Goal: Communication & Community: Answer question/provide support

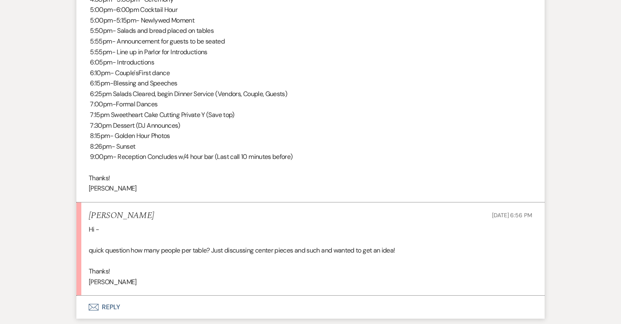
scroll to position [2737, 0]
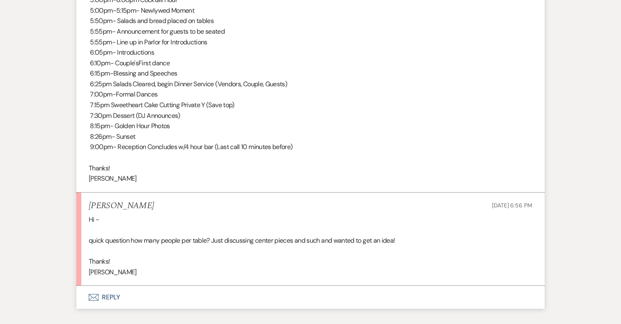
click at [104, 286] on button "Envelope Reply" at bounding box center [310, 297] width 468 height 23
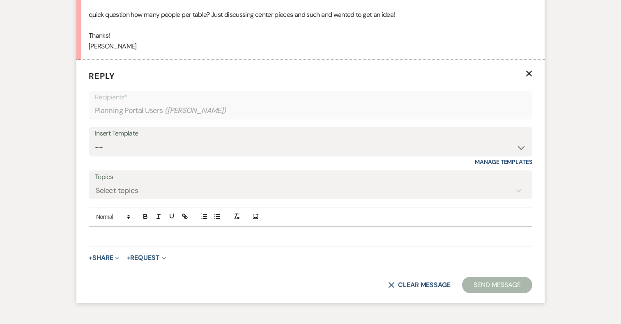
scroll to position [2976, 0]
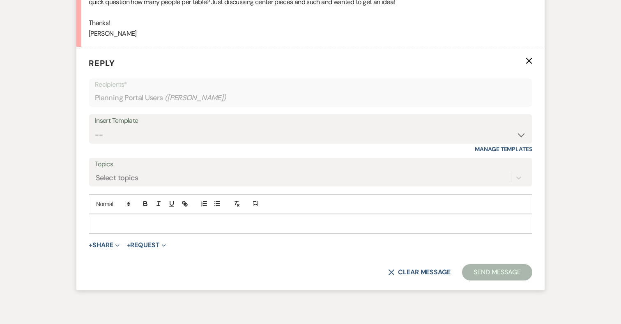
click at [126, 219] on p at bounding box center [310, 223] width 430 height 9
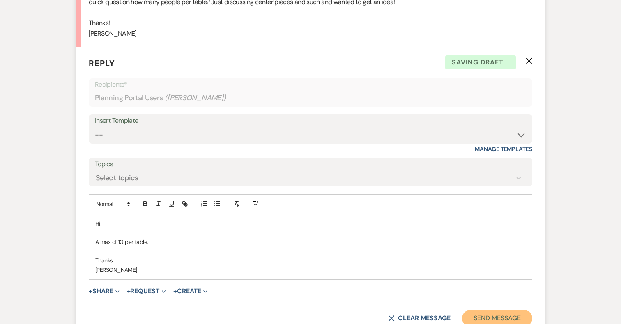
click at [482, 310] on button "Send Message" at bounding box center [497, 318] width 70 height 16
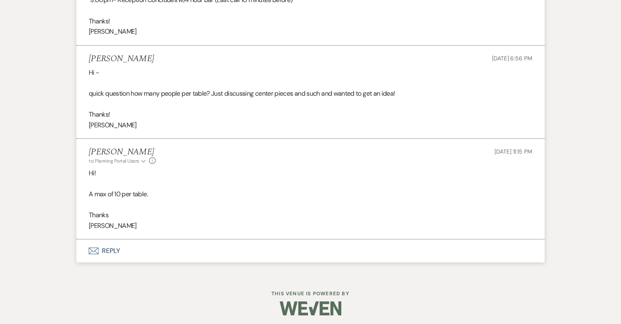
scroll to position [2867, 0]
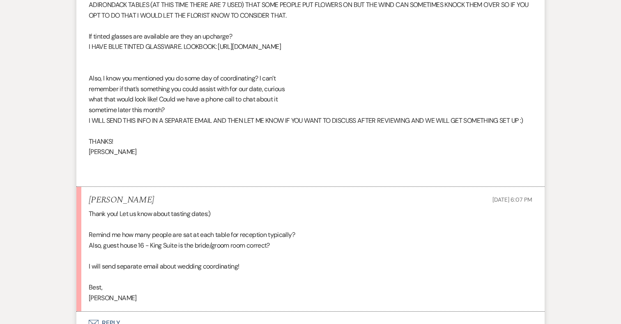
scroll to position [3519, 0]
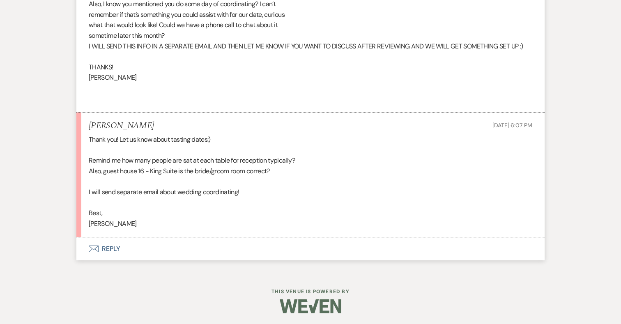
click at [112, 245] on button "Envelope Reply" at bounding box center [310, 248] width 468 height 23
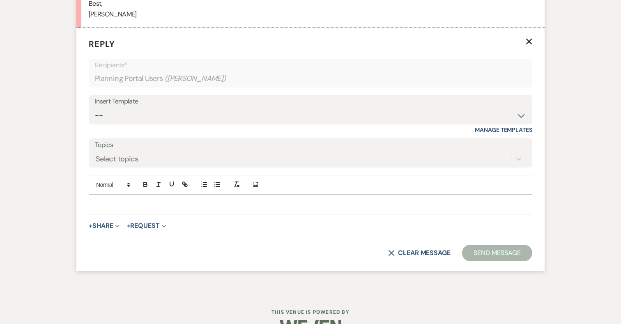
scroll to position [3749, 0]
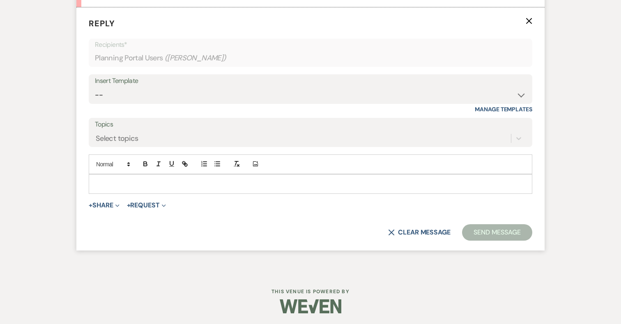
click at [208, 184] on p at bounding box center [310, 183] width 430 height 9
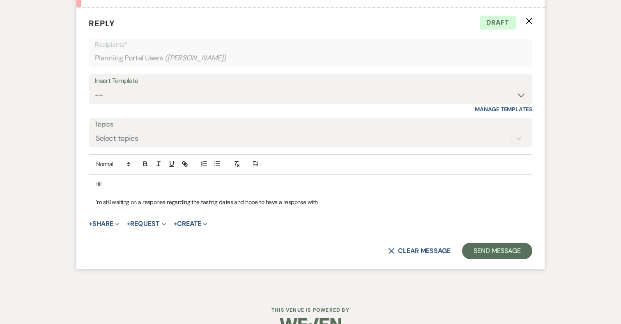
drag, startPoint x: 234, startPoint y: 198, endPoint x: 344, endPoint y: 194, distance: 110.1
click at [344, 194] on div "Hi! I'm still waiting on a response regarding the tasting dates and hope to hav…" at bounding box center [310, 193] width 443 height 37
drag, startPoint x: 325, startPoint y: 200, endPoint x: 232, endPoint y: 205, distance: 92.5
click at [232, 205] on p "I'm still waiting on a response regarding the tasting dates and hope to have a …" at bounding box center [310, 202] width 430 height 9
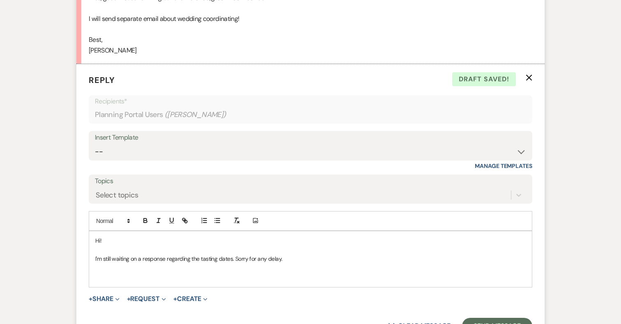
scroll to position [3695, 0]
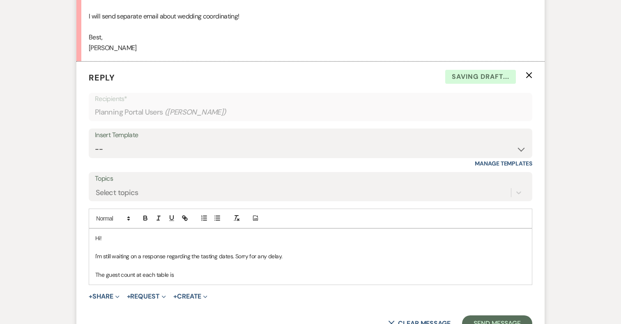
click at [106, 272] on p "The guest count at each table is" at bounding box center [310, 274] width 430 height 9
click at [191, 272] on p "The max guest count at each table is" at bounding box center [310, 274] width 430 height 9
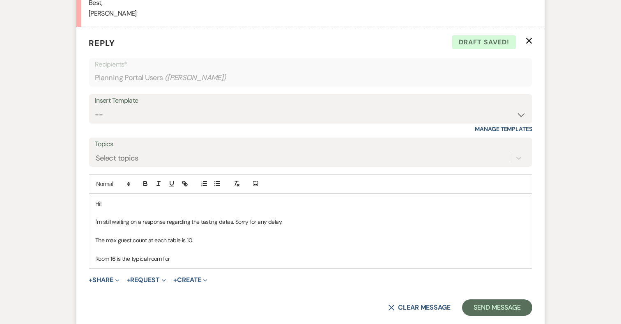
scroll to position [3732, 0]
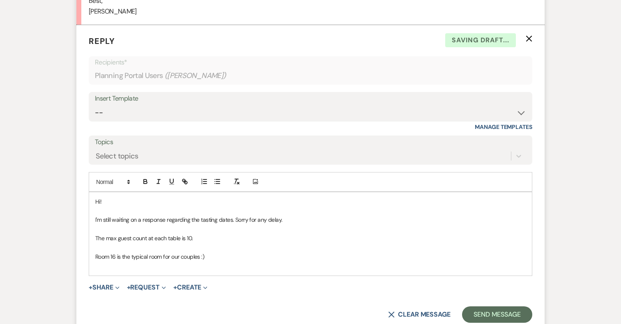
click at [96, 255] on p "Room 16 is the typical room for our couples :)" at bounding box center [310, 256] width 430 height 9
click at [223, 254] on p "Yes, room 16 is the typical room for our couples :)" at bounding box center [310, 256] width 430 height 9
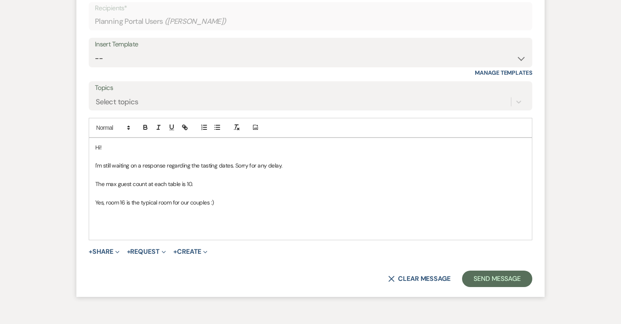
scroll to position [3786, 0]
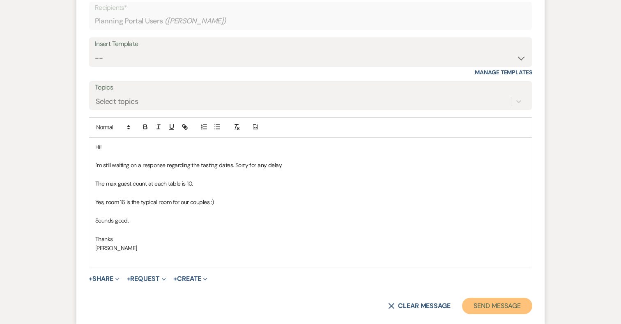
click at [481, 303] on button "Send Message" at bounding box center [497, 306] width 70 height 16
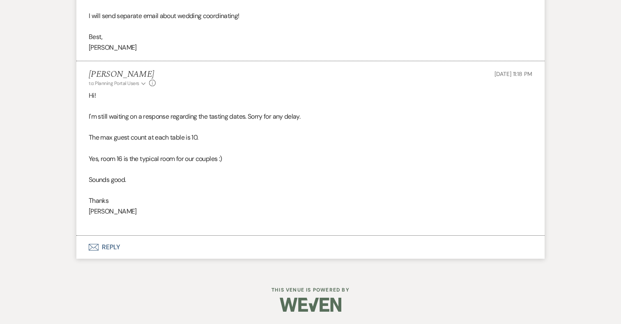
scroll to position [3694, 0]
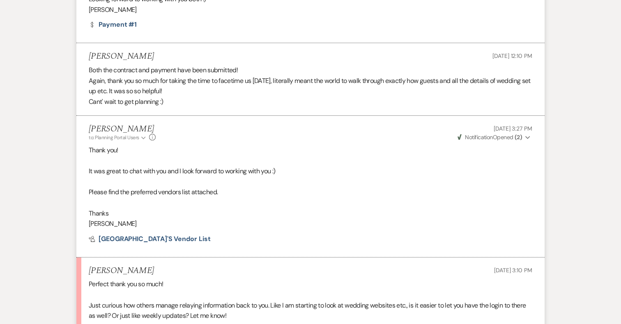
scroll to position [3469, 0]
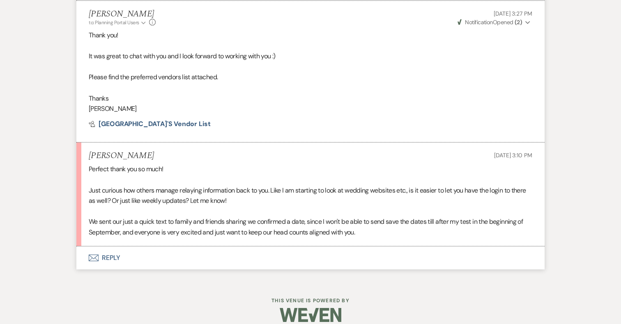
click at [113, 246] on button "Envelope Reply" at bounding box center [310, 257] width 468 height 23
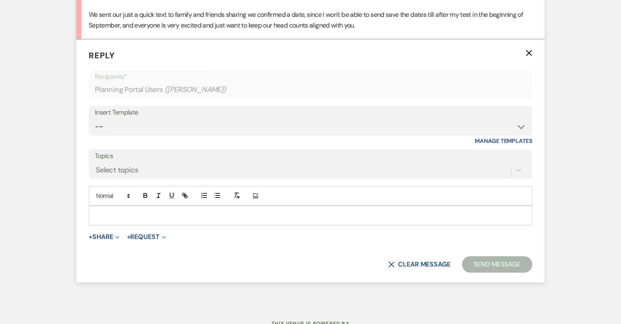
scroll to position [3699, 0]
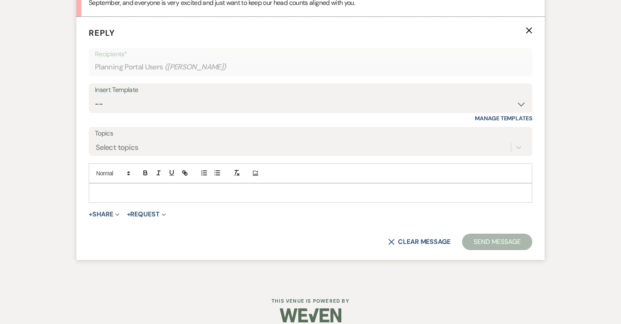
click at [232, 188] on p at bounding box center [310, 192] width 430 height 9
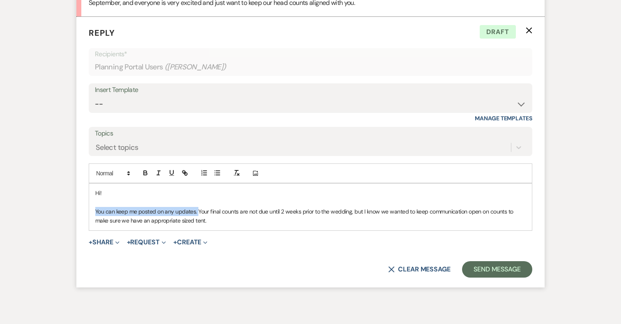
drag, startPoint x: 198, startPoint y: 200, endPoint x: 94, endPoint y: 201, distance: 103.9
click at [94, 201] on div "Hi! You can keep me posted on any updates. Your final counts are not due until …" at bounding box center [310, 207] width 443 height 47
copy p "You can keep me posted on any updates."
click at [152, 207] on p "You can keep me posted on any updates. Your final counts are not due until 2 we…" at bounding box center [310, 216] width 430 height 18
click at [193, 207] on p "You can keep me posted on any updates. Your final counts are not due until 2 we…" at bounding box center [310, 216] width 430 height 18
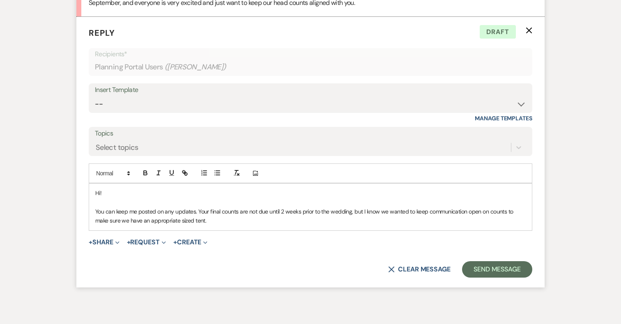
click at [193, 207] on p "You can keep me posted on any updates. Your final counts are not due until 2 we…" at bounding box center [310, 216] width 430 height 18
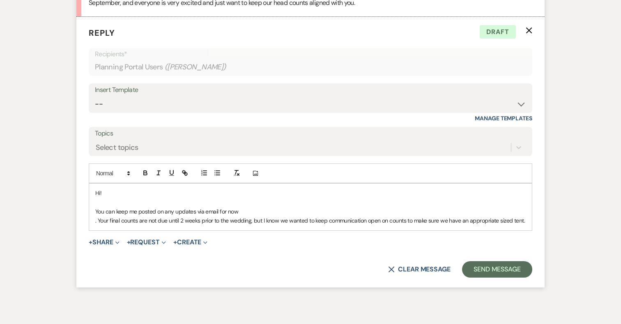
click at [238, 207] on p "You can keep me posted on any updates via email for now" at bounding box center [310, 211] width 430 height 9
click at [283, 207] on p "You can keep me posted on any updates via email for now. If the new platform ha…" at bounding box center [310, 211] width 430 height 9
drag, startPoint x: 349, startPoint y: 199, endPoint x: 427, endPoint y: 199, distance: 78.4
click at [427, 207] on p "You can keep me posted on any updates via email for now. If the new platform we…" at bounding box center [310, 211] width 430 height 9
click at [292, 207] on p "You can keep me posted on any updates via email for now. If the new platform we…" at bounding box center [310, 211] width 430 height 9
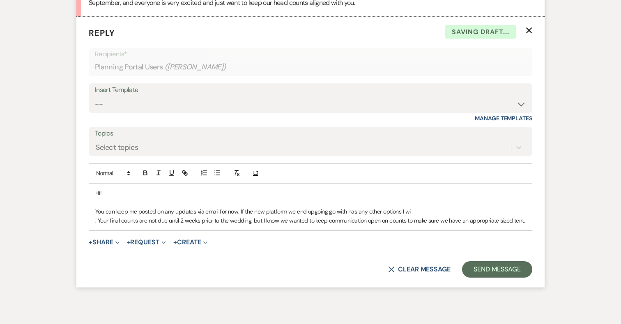
drag, startPoint x: 325, startPoint y: 202, endPoint x: 332, endPoint y: 202, distance: 7.0
click at [332, 207] on p "You can keep me posted on any updates via email for now. If the new platform we…" at bounding box center [310, 211] width 430 height 9
click at [311, 207] on p "You can keep me posted on any updates via email for now. If the new platform we…" at bounding box center [310, 211] width 430 height 9
click at [237, 207] on p "You can keep me posted on any updates via email for now. If the new platform we…" at bounding box center [310, 211] width 430 height 9
drag, startPoint x: 205, startPoint y: 200, endPoint x: 237, endPoint y: 199, distance: 32.1
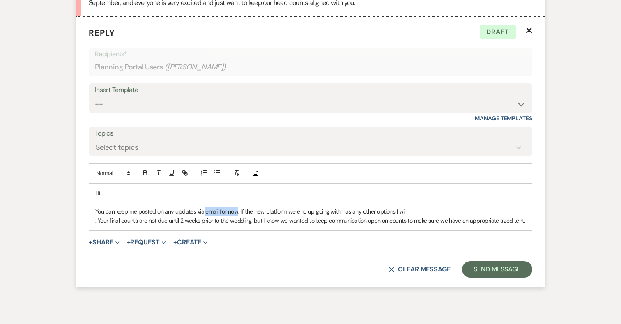
click at [237, 207] on p "You can keep me posted on any updates via email for now. If the new platform we…" at bounding box center [310, 211] width 430 height 9
click at [413, 207] on p "You can keep me posted on any updates via these messages. If the new platform w…" at bounding box center [310, 211] width 430 height 9
click at [98, 216] on p ". Your final counts are not due until 2 weeks prior to the wedding, but I know …" at bounding box center [310, 220] width 430 height 9
click at [524, 216] on p ".Your final counts are not due until 2 weeks prior to the wedding, but I know w…" at bounding box center [310, 220] width 430 height 9
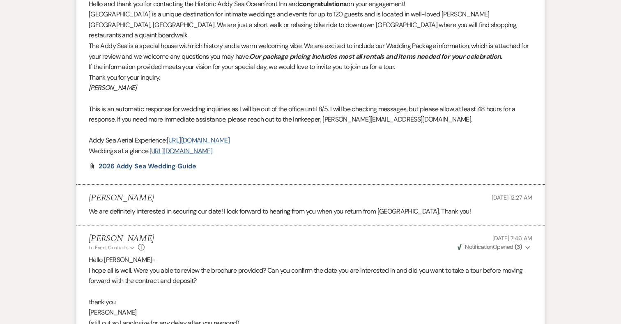
scroll to position [0, 0]
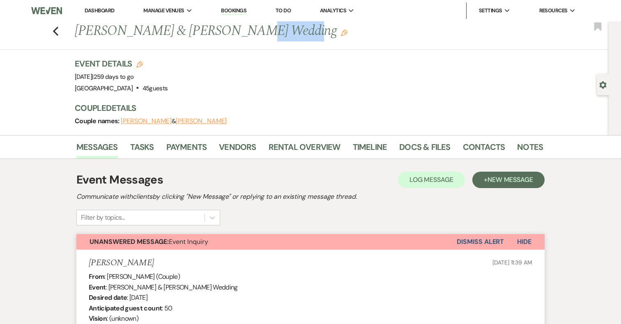
drag, startPoint x: 265, startPoint y: 31, endPoint x: 224, endPoint y: 31, distance: 41.5
click at [224, 31] on h1 "Zachary Bowers & Jacquelyn Shugarts's Wedding Edit" at bounding box center [259, 31] width 368 height 20
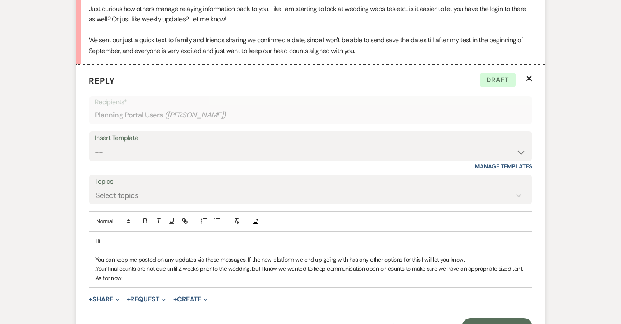
scroll to position [3736, 0]
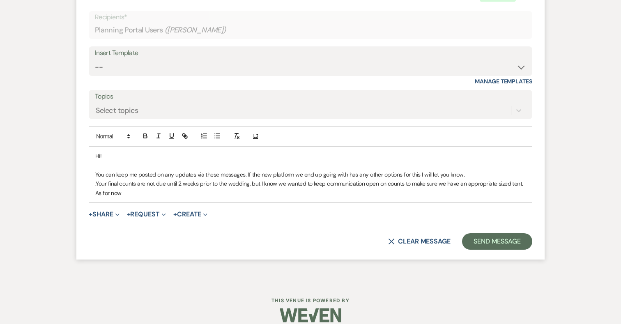
drag, startPoint x: 125, startPoint y: 184, endPoint x: 80, endPoint y: 184, distance: 44.8
click at [80, 184] on form "Reply X Draft Recipients* Planning Portal Users ( Jacquelyn Shugarts ) Insert T…" at bounding box center [310, 120] width 468 height 280
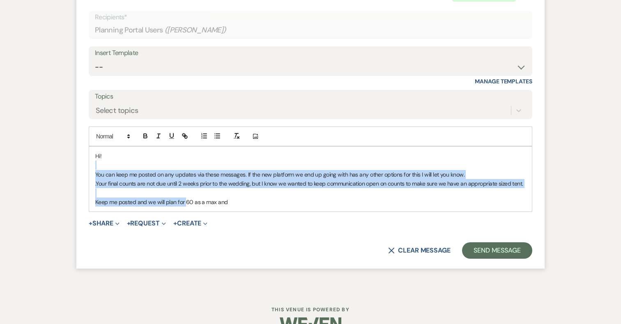
drag, startPoint x: 186, startPoint y: 190, endPoint x: 268, endPoint y: 154, distance: 89.9
click at [267, 159] on div "Hi! You can keep me posted on any updates via these messages. If the new platfo…" at bounding box center [310, 179] width 443 height 65
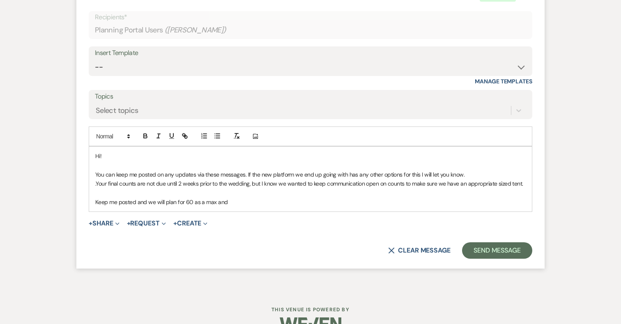
drag, startPoint x: 184, startPoint y: 189, endPoint x: 240, endPoint y: 186, distance: 55.9
click at [240, 198] on p "Keep me posted and we will plan for 60 as a max and" at bounding box center [310, 202] width 430 height 9
drag, startPoint x: 150, startPoint y: 192, endPoint x: 97, endPoint y: 190, distance: 53.8
click at [96, 198] on p "Keep me posted and we will plan for tent size to be for a max of 60" at bounding box center [310, 202] width 430 height 9
click at [246, 198] on p "Keep me posted and we will plan for tent size to be for a max of 60" at bounding box center [310, 202] width 430 height 9
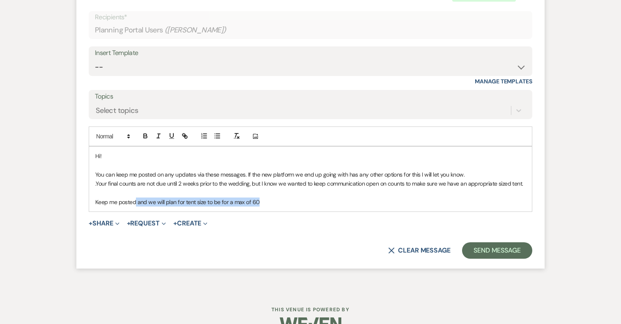
drag, startPoint x: 264, startPoint y: 190, endPoint x: 136, endPoint y: 191, distance: 128.1
click at [136, 198] on p "Keep me posted and we will plan for tent size to be for a max of 60" at bounding box center [310, 202] width 430 height 9
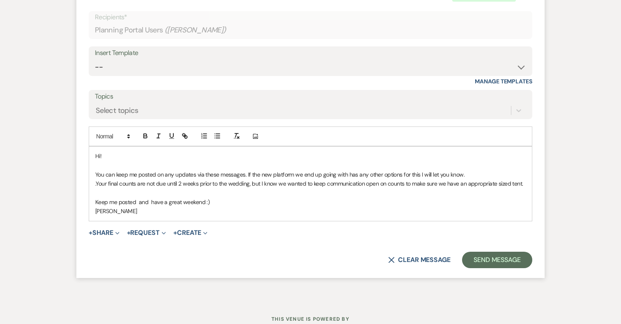
click at [138, 198] on p "Keep me posted and have a great weekend :)" at bounding box center [310, 202] width 430 height 9
drag, startPoint x: 135, startPoint y: 191, endPoint x: 119, endPoint y: 191, distance: 15.6
click at [119, 198] on p "Keep me posted and have a great weekend :)" at bounding box center [310, 202] width 430 height 9
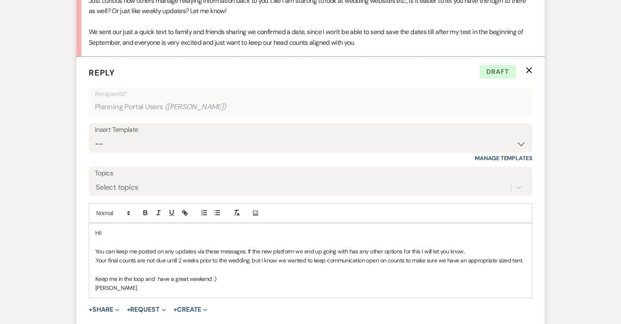
scroll to position [3754, 0]
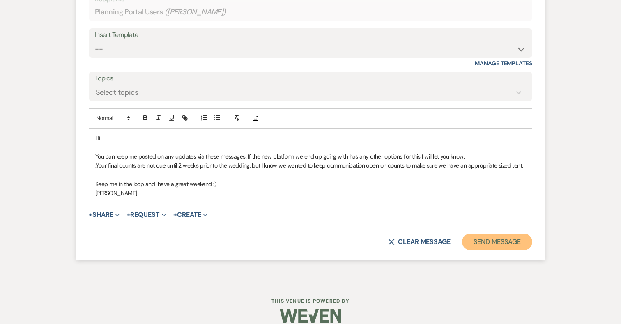
click at [480, 234] on button "Send Message" at bounding box center [497, 242] width 70 height 16
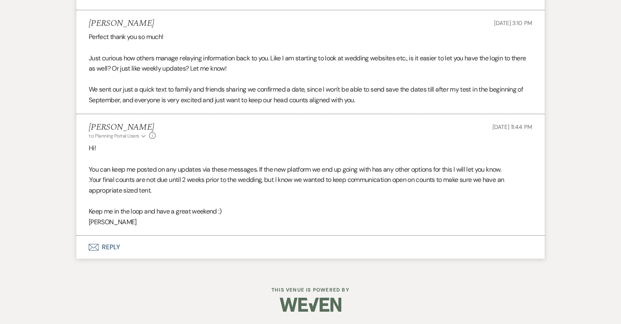
scroll to position [3591, 0]
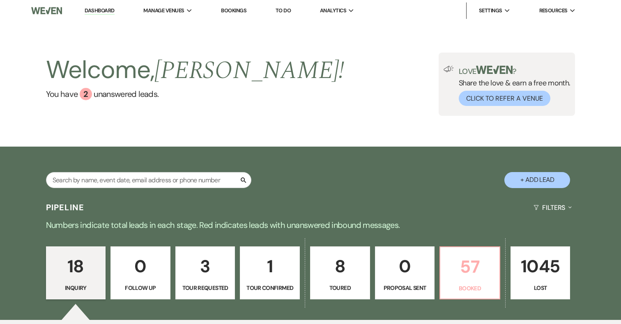
click at [475, 265] on p "57" at bounding box center [469, 267] width 49 height 28
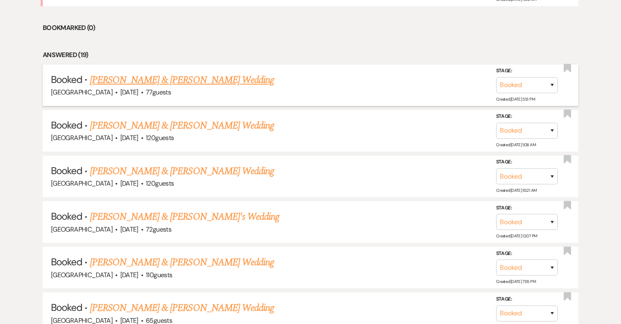
scroll to position [465, 0]
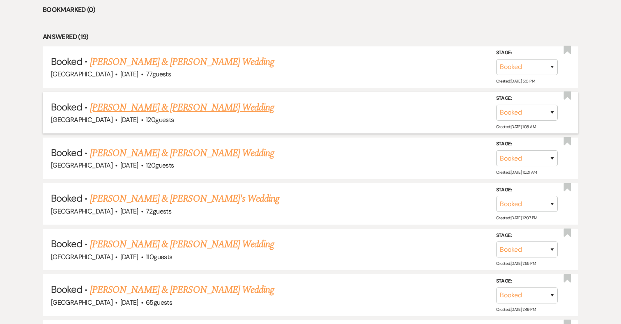
click at [188, 104] on link "Alex Doll & Harry Pershing's Wedding" at bounding box center [182, 107] width 184 height 15
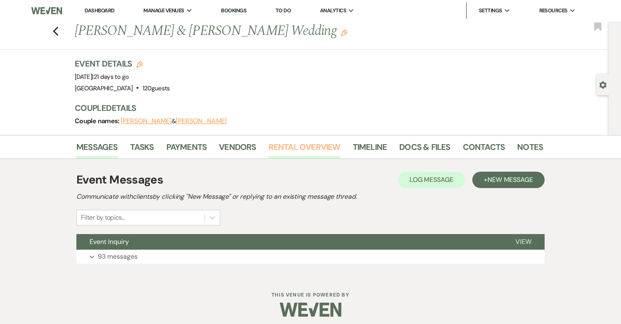
click at [313, 150] on link "Rental Overview" at bounding box center [305, 149] width 72 height 18
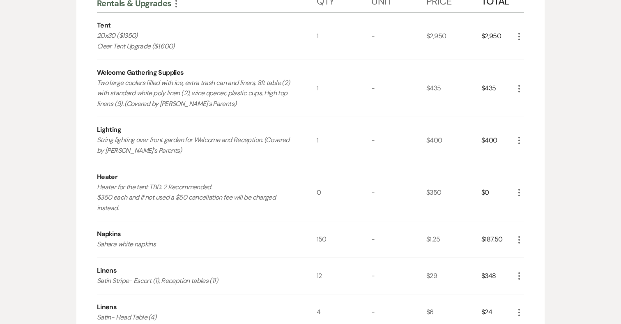
scroll to position [1023, 0]
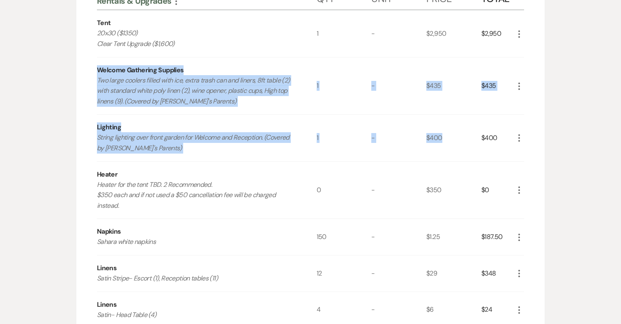
drag, startPoint x: 97, startPoint y: 69, endPoint x: 450, endPoint y: 152, distance: 362.9
click at [450, 152] on div "Rentals & Upgrades More Qty Unit Price Total Tent 20x30 ($1350) Clear Tent Upgr…" at bounding box center [310, 156] width 427 height 343
drag, startPoint x: 500, startPoint y: 139, endPoint x: 92, endPoint y: 69, distance: 413.7
copy div "Welcome Gathering Supplies Two large coolers filled with ice, extra trash can a…"
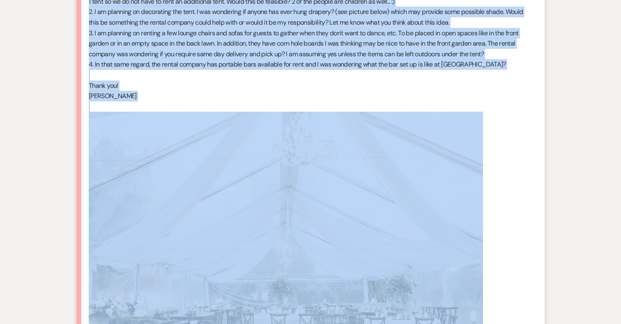
scroll to position [7287, 0]
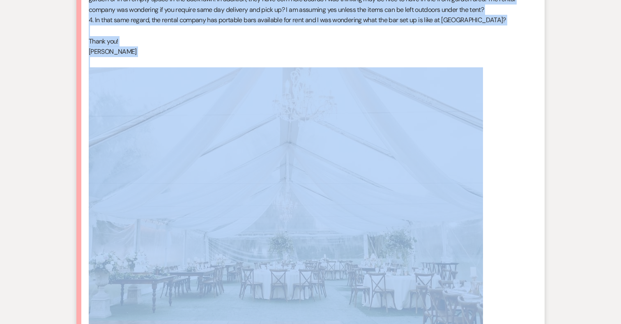
drag, startPoint x: 90, startPoint y: 204, endPoint x: 405, endPoint y: 280, distance: 323.1
click at [405, 280] on div "Katie, I hope this message finds you well in the thick of the summer and weddin…" at bounding box center [311, 114] width 444 height 431
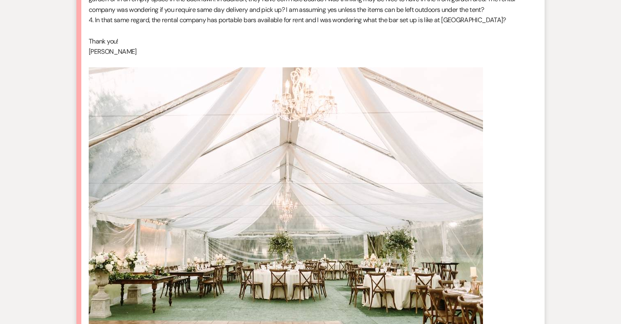
click at [467, 57] on p "Miranda" at bounding box center [311, 51] width 444 height 11
drag, startPoint x: 477, startPoint y: 40, endPoint x: 440, endPoint y: 39, distance: 37.0
click at [440, 25] on p "4. In that same regard, the rental company has portable bars available for rent…" at bounding box center [311, 20] width 444 height 11
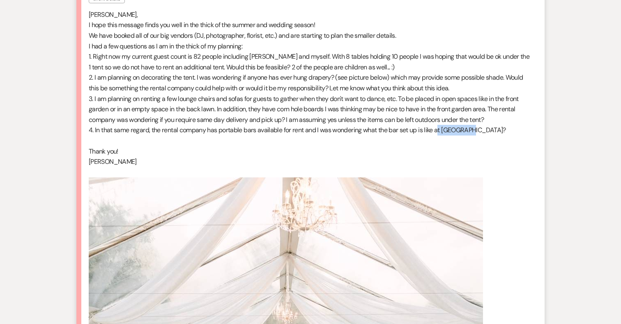
scroll to position [7176, 0]
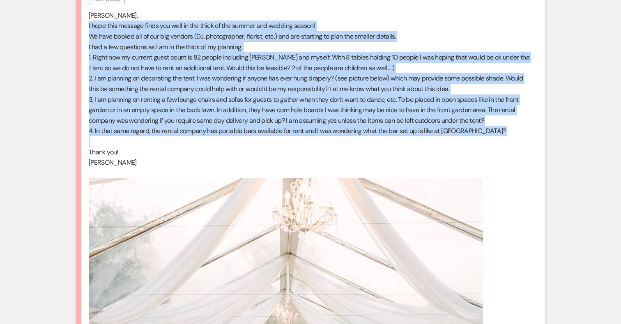
drag, startPoint x: 87, startPoint y: 44, endPoint x: 224, endPoint y: 166, distance: 184.1
click at [224, 166] on li "Miranda Hunt Event Details Aug 20, 2025, 10:31 AM Katie, I hope this message fi…" at bounding box center [310, 212] width 468 height 476
copy div "I hope this message finds you well in the thick of the summer and wedding seaso…"
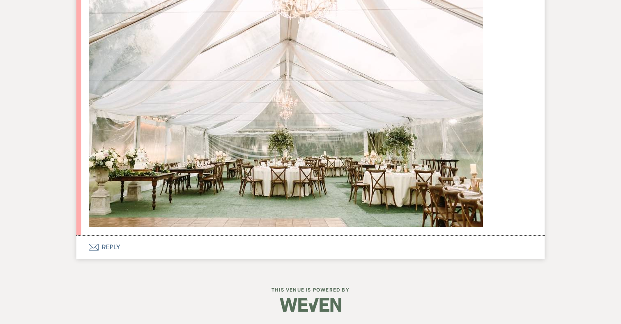
scroll to position [7411, 0]
click at [108, 248] on button "Envelope Reply" at bounding box center [310, 247] width 468 height 23
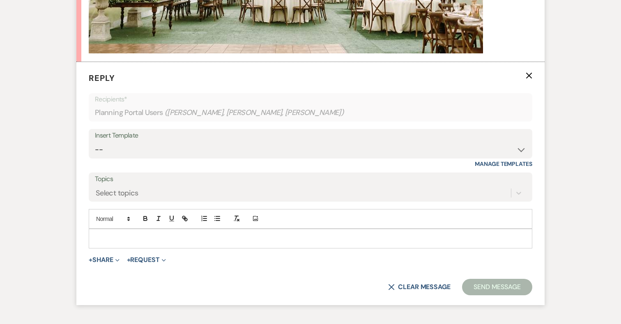
scroll to position [7569, 0]
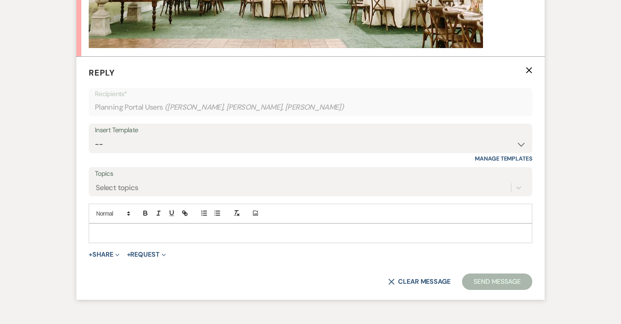
click at [188, 238] on p at bounding box center [310, 233] width 430 height 9
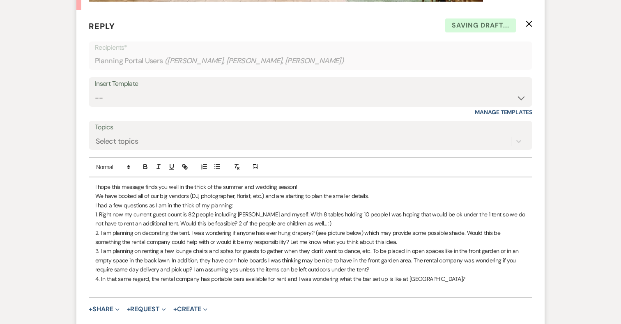
scroll to position [7636, 0]
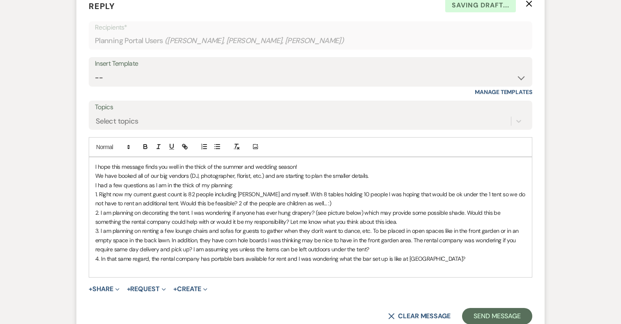
click at [301, 171] on p "I hope this message finds you well in the thick of the summer and wedding seaso…" at bounding box center [310, 166] width 430 height 9
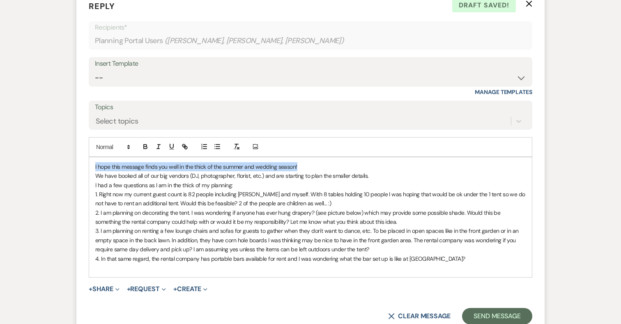
drag, startPoint x: 312, startPoint y: 185, endPoint x: 89, endPoint y: 179, distance: 223.1
click at [89, 179] on div "I hope this message finds you well in the thick of the summer and wedding seaso…" at bounding box center [310, 217] width 443 height 120
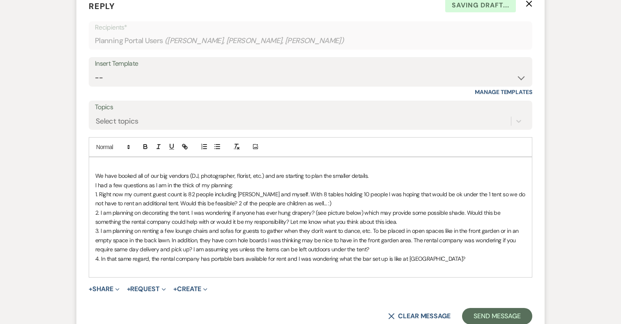
click at [369, 180] on p "We have booked all of our big vendors (DJ, photographer, florist, etc.) and are…" at bounding box center [310, 175] width 430 height 9
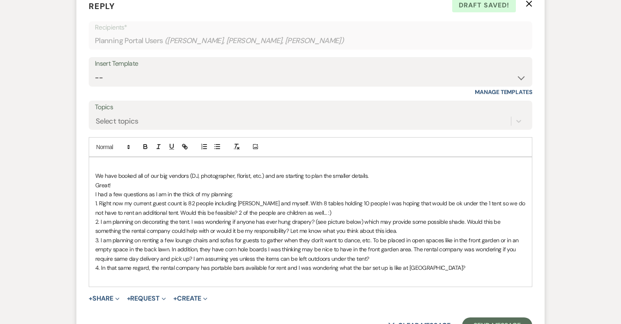
click at [94, 216] on div "We have booked all of our big vendors (DJ, photographer, florist, etc.) and are…" at bounding box center [310, 221] width 443 height 129
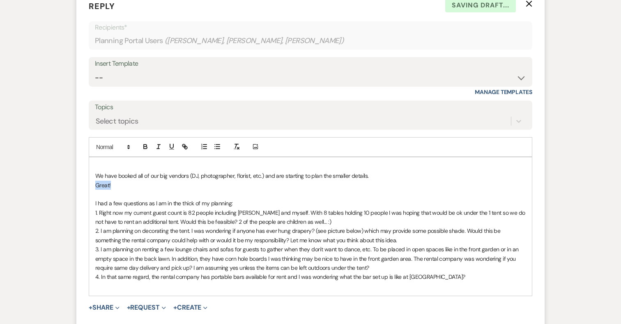
drag, startPoint x: 114, startPoint y: 207, endPoint x: 90, endPoint y: 207, distance: 24.2
click at [90, 207] on div "We have booked all of our big vendors (DJ, photographer, florist, etc.) and are…" at bounding box center [310, 226] width 443 height 138
click at [143, 150] on icon "button" at bounding box center [145, 146] width 7 height 7
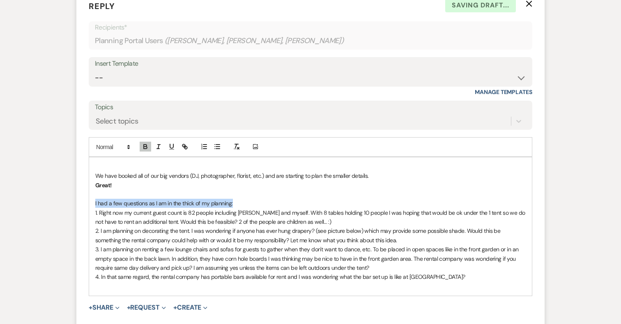
drag, startPoint x: 242, startPoint y: 223, endPoint x: 76, endPoint y: 219, distance: 166.8
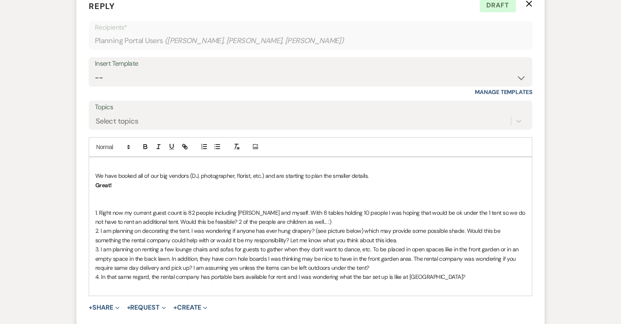
click at [305, 227] on p "1. Right now my current guest count is 82 people including Zack and myself. Wit…" at bounding box center [310, 217] width 430 height 18
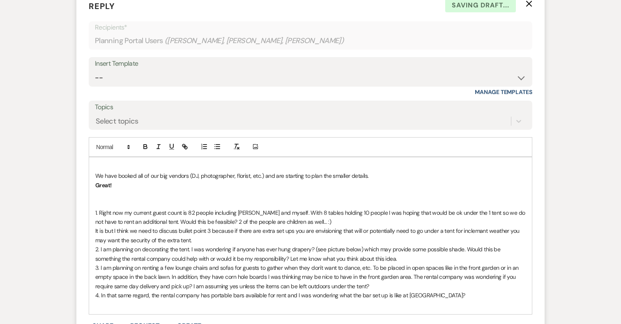
click at [475, 245] on p "It is but I think we need to discuss bullet point 3 because if there are extra …" at bounding box center [310, 235] width 430 height 18
drag, startPoint x: 196, startPoint y: 261, endPoint x: 94, endPoint y: 252, distance: 102.3
click at [94, 252] on div "We have booked all of our big vendors (DJ, photographer, florist, etc.) and are…" at bounding box center [310, 235] width 443 height 157
click at [146, 149] on icon "button" at bounding box center [145, 148] width 3 height 2
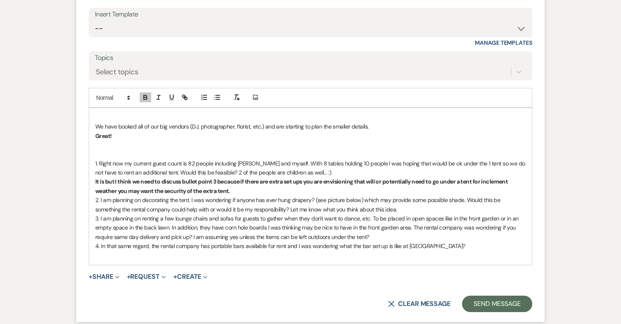
scroll to position [7687, 0]
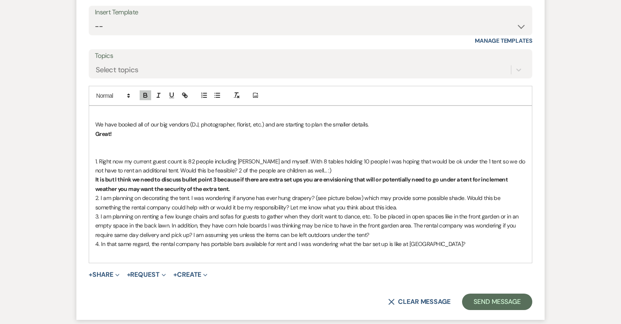
click at [376, 212] on p "2. I am planning on decorating the tent. I was wondering if anyone has ever hun…" at bounding box center [310, 202] width 430 height 18
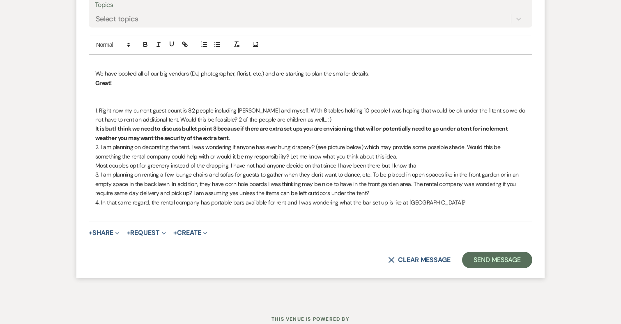
scroll to position [7751, 0]
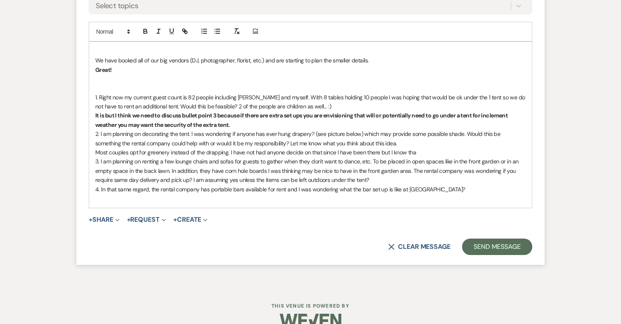
click at [217, 157] on p "Most couples opt for greenery instead of the drapping. I have not had anyone de…" at bounding box center [310, 152] width 430 height 9
click at [227, 157] on p "Most couples opt for greenery instead of the drapping. I have not had anyone de…" at bounding box center [310, 152] width 430 height 9
click at [95, 157] on p "Most couples opt for greenery instead of the drapery . I have not had anyone de…" at bounding box center [310, 152] width 430 height 9
click at [168, 157] on p "Most couples opt for greenery instead of the drapery . I have not had anyone de…" at bounding box center [310, 152] width 430 height 9
click at [253, 157] on p "Most couples opt for greenery to be hung instead of the drapery . I have not ha…" at bounding box center [310, 152] width 430 height 9
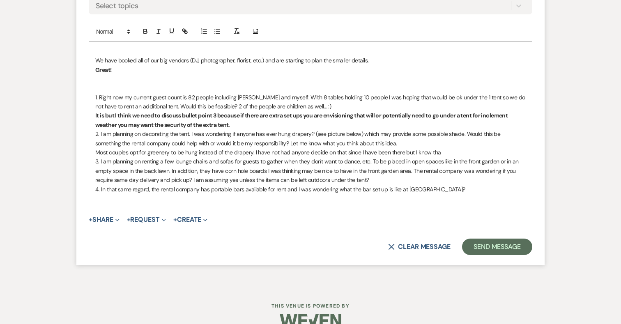
click at [278, 157] on p "Most couples opt for greenery to be hung instead of the drapery. I have not had…" at bounding box center [310, 152] width 430 height 9
drag, startPoint x: 336, startPoint y: 172, endPoint x: 490, endPoint y: 172, distance: 153.6
click at [490, 157] on p "Most couples opt for greenery to be hung instead of the drapery. I have not per…" at bounding box center [310, 152] width 430 height 9
drag, startPoint x: 379, startPoint y: 172, endPoint x: 466, endPoint y: 173, distance: 86.7
click at [466, 157] on p "Most couples opt for greenery to be hung instead of the drapery. I have not per…" at bounding box center [310, 152] width 430 height 9
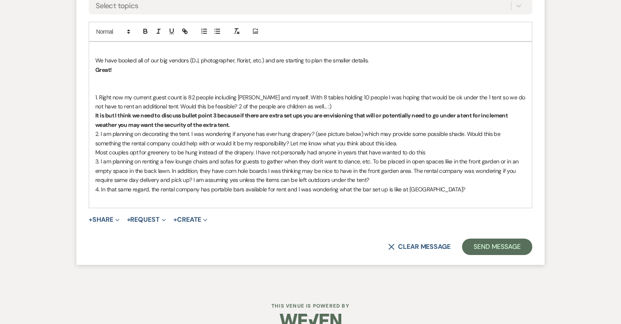
click at [339, 157] on p "Most couples opt for greenery to be hung instead of the drapery. I have not per…" at bounding box center [310, 152] width 430 height 9
click at [439, 157] on p "Most couples opt for greenery to be hung instead of the drapery. I have not per…" at bounding box center [310, 152] width 430 height 9
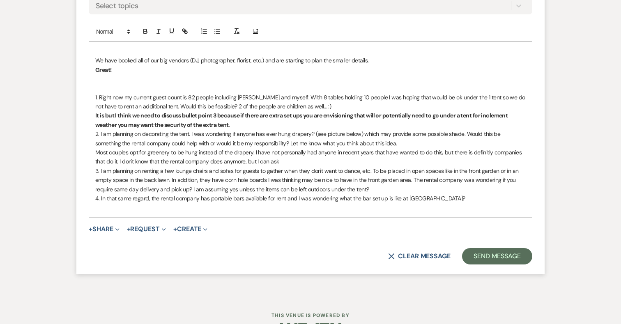
click at [470, 166] on p "Most couples opt for greenery to be hung instead of the drapery. I have not per…" at bounding box center [310, 157] width 430 height 18
drag, startPoint x: 471, startPoint y: 172, endPoint x: 492, endPoint y: 172, distance: 20.5
click at [492, 166] on p "Most couples opt for greenery to be hung instead of the drapery. I have not per…" at bounding box center [310, 157] width 430 height 18
drag, startPoint x: 452, startPoint y: 172, endPoint x: 464, endPoint y: 172, distance: 11.9
click at [464, 166] on p "Most couples opt for greenery to be hung instead of the drapery. I have not per…" at bounding box center [310, 157] width 430 height 18
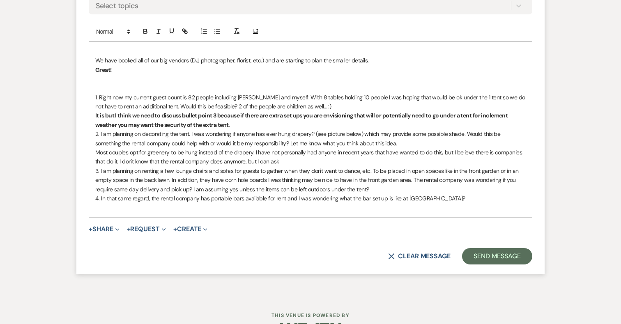
click at [490, 166] on p "Most couples opt for greenery to be hung instead of the drapery. I have not per…" at bounding box center [310, 157] width 430 height 18
click at [238, 166] on p "Most couples opt for greenery to be hung instead of the drapery. I have not per…" at bounding box center [310, 157] width 430 height 18
click at [340, 166] on p "Most couples opt for greenery to be hung instead of the drapery. I have not per…" at bounding box center [310, 157] width 430 height 18
drag, startPoint x: 497, startPoint y: 182, endPoint x: 90, endPoint y: 172, distance: 407.1
click at [90, 172] on div "We have booked all of our big vendors (DJ, photographer, florist, etc.) and are…" at bounding box center [310, 129] width 443 height 175
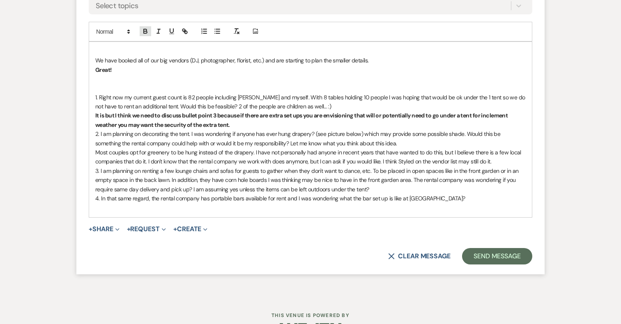
click at [146, 36] on button "button" at bounding box center [145, 31] width 11 height 10
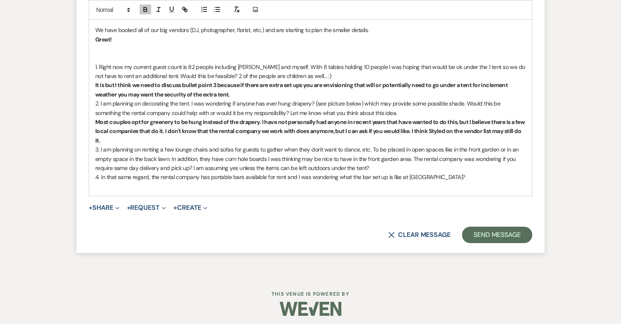
scroll to position [7783, 0]
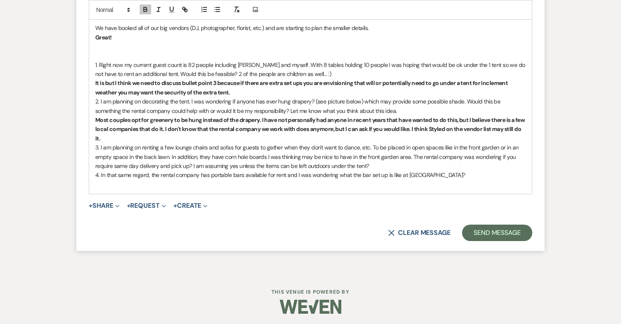
click at [385, 170] on p "3. I am planning on renting a few lounge chairs and sofas for guests to gather …" at bounding box center [310, 157] width 430 height 28
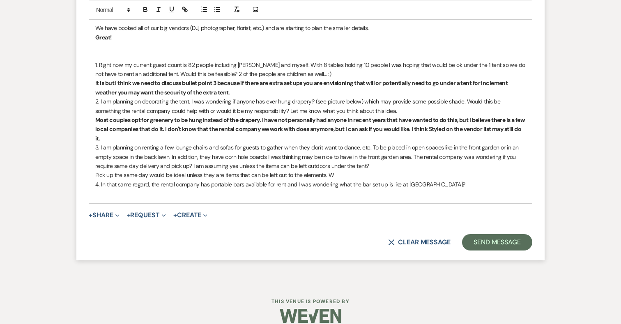
click at [184, 179] on p "Pick up the same day would be ideal unless they are items that can be left out …" at bounding box center [310, 174] width 430 height 9
drag, startPoint x: 336, startPoint y: 195, endPoint x: 286, endPoint y: 195, distance: 50.1
click at [286, 179] on p "Pick up the same day would be ideal unless they are items that can be left out …" at bounding box center [310, 174] width 430 height 9
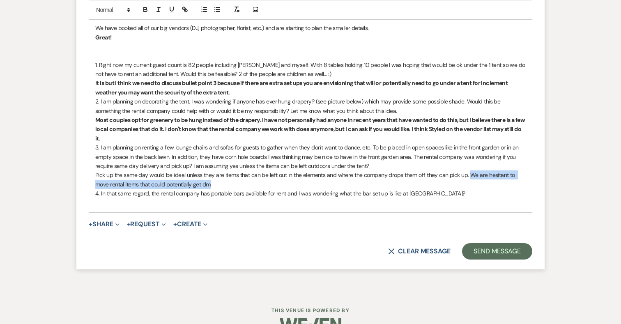
drag, startPoint x: 468, startPoint y: 193, endPoint x: 477, endPoint y: 202, distance: 12.8
click at [477, 189] on p "Pick up the same day would be ideal unless they are items that can be left out …" at bounding box center [310, 179] width 430 height 18
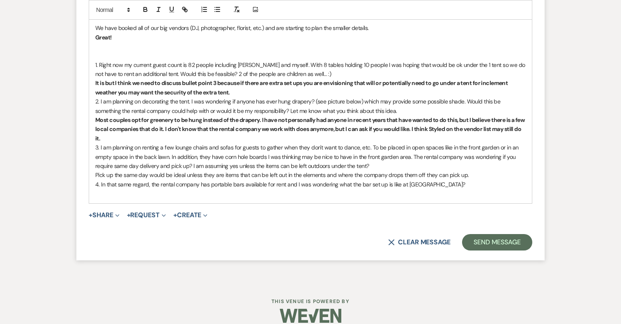
drag, startPoint x: 471, startPoint y: 195, endPoint x: 77, endPoint y: 197, distance: 393.8
click at [77, 197] on form "Reply X Saving draft... Recipients* Planning Portal Users ( Miranda Hunt, Richa…" at bounding box center [310, 51] width 468 height 418
click at [144, 11] on icon "button" at bounding box center [145, 10] width 3 height 2
click at [334, 170] on p "3. I am planning on renting a few lounge chairs and sofas for guests to gather …" at bounding box center [310, 157] width 430 height 28
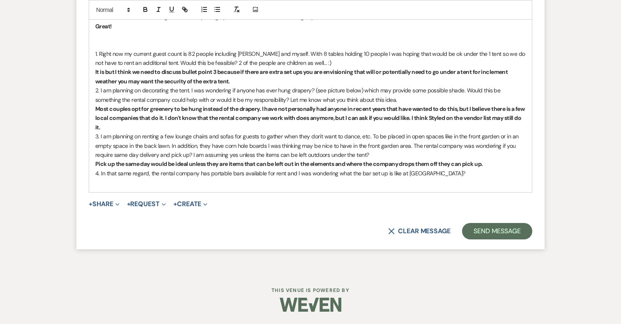
scroll to position [7805, 0]
click at [439, 178] on p "4. In that same regard, the rental company has portable bars available for rent…" at bounding box center [310, 173] width 430 height 9
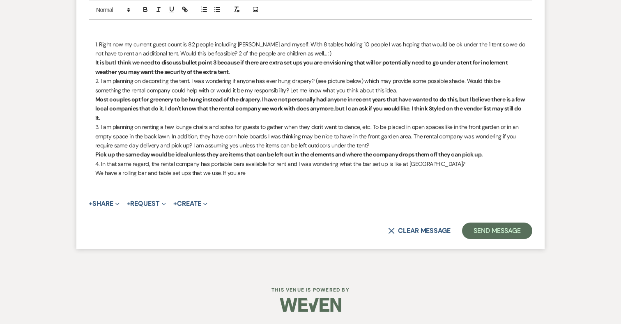
click at [189, 177] on p "We have a rolling bar and table set ups that we use. If you are" at bounding box center [310, 172] width 430 height 9
click at [274, 177] on p "We have a rolling bar and table set ups with linens that we use. If you are" at bounding box center [310, 172] width 430 height 9
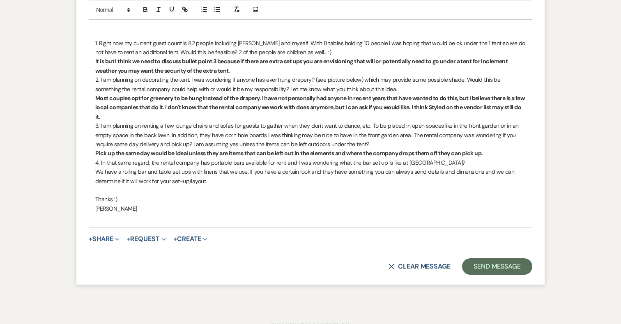
drag, startPoint x: 97, startPoint y: 193, endPoint x: 209, endPoint y: 204, distance: 111.8
click at [209, 186] on p "We have a rolling bar and table set ups with linens that we use. If you have a …" at bounding box center [310, 176] width 430 height 18
click at [145, 9] on icon "button" at bounding box center [145, 10] width 3 height 2
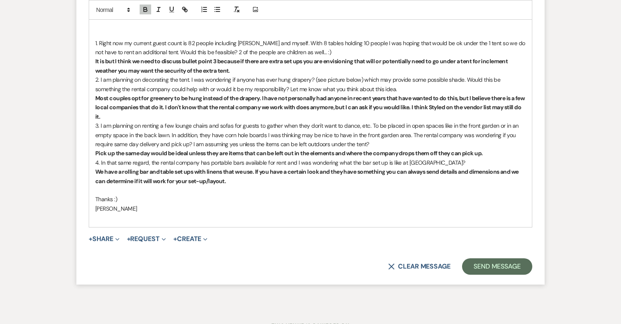
click at [122, 184] on strong "We have a rolling bar and table set ups with linens that we use. If you have a …" at bounding box center [307, 176] width 424 height 16
drag, startPoint x: 166, startPoint y: 193, endPoint x: 176, endPoint y: 193, distance: 9.5
click at [176, 184] on strong "We have a black rolling bar and table set ups with linens that we use. If you h…" at bounding box center [310, 176] width 431 height 16
click at [191, 184] on strong "We have a black rolling bar with table set ups with linens that we use. If you …" at bounding box center [306, 176] width 422 height 16
click at [177, 184] on strong "We have a black rolling bar with tables set ups with linens that we use. If you…" at bounding box center [307, 176] width 425 height 16
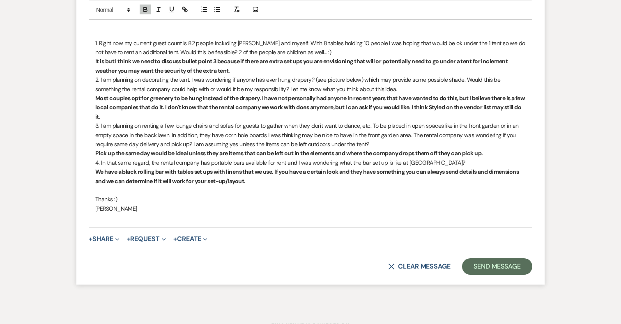
click at [194, 184] on strong "We have a black rolling bar with tables set ups with linens that we use. If you…" at bounding box center [307, 176] width 425 height 16
drag, startPoint x: 241, startPoint y: 193, endPoint x: 273, endPoint y: 193, distance: 31.2
click at [273, 184] on strong "We have a black rolling bar with tables with linens set ups with linens that we…" at bounding box center [306, 176] width 422 height 16
drag, startPoint x: 177, startPoint y: 191, endPoint x: 165, endPoint y: 191, distance: 11.9
click at [165, 184] on strong "We have a black rolling bar with tables with linens set up that we use. If you …" at bounding box center [306, 176] width 422 height 16
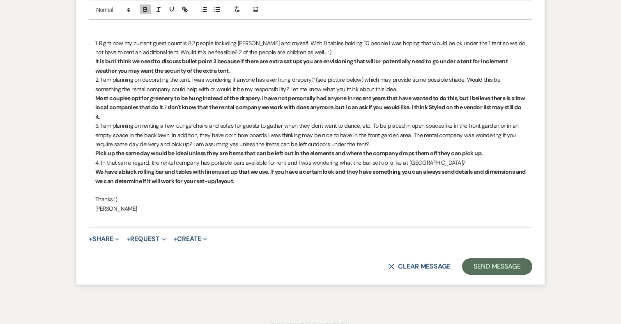
click at [403, 184] on strong "We have a black rolling bar and tables with linens set up that we use. If you h…" at bounding box center [310, 176] width 431 height 16
click at [415, 184] on strong "We have a black rolling bar and tables with linens set up that we use. If you h…" at bounding box center [310, 176] width 431 height 16
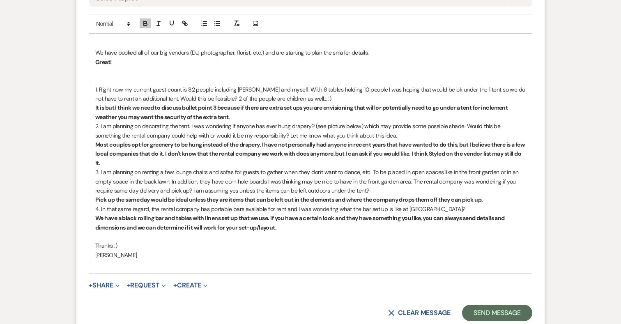
scroll to position [7758, 0]
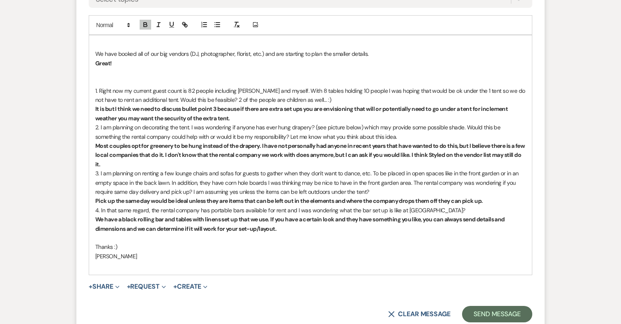
click at [129, 68] on p "Great!" at bounding box center [310, 63] width 430 height 9
click at [124, 86] on p at bounding box center [310, 81] width 430 height 9
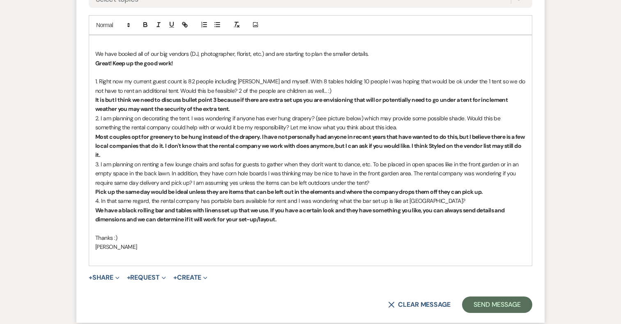
click at [118, 49] on p at bounding box center [310, 44] width 430 height 9
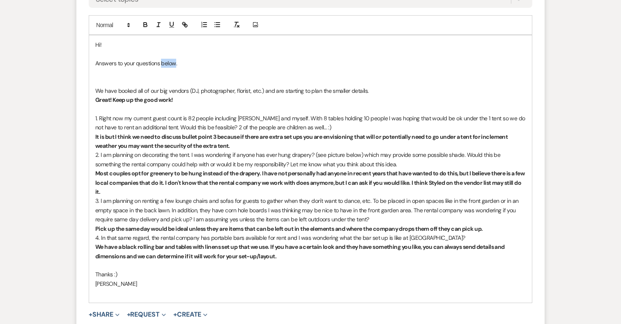
drag, startPoint x: 175, startPoint y: 83, endPoint x: 162, endPoint y: 83, distance: 13.1
click at [162, 68] on p "Answers to your questions below." at bounding box center [310, 63] width 430 height 9
click at [144, 25] on icon "button" at bounding box center [145, 24] width 3 height 2
click at [223, 68] on p "Answers to your questions below ." at bounding box center [310, 63] width 430 height 9
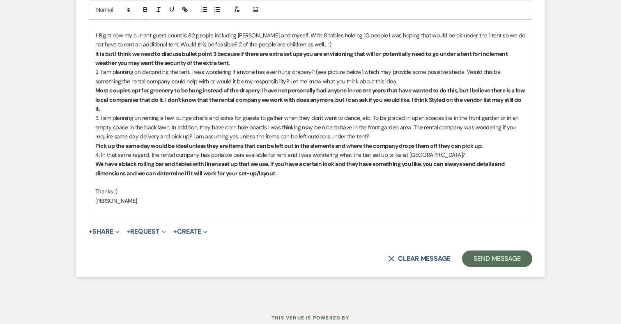
scroll to position [7845, 0]
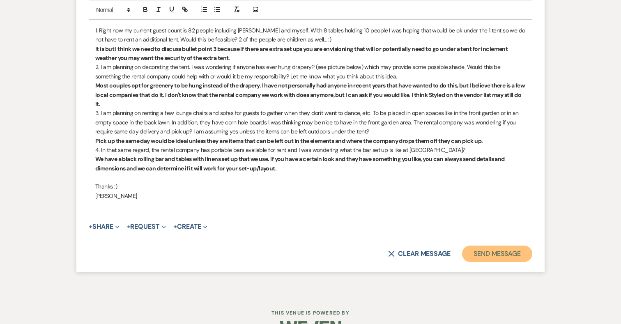
click at [499, 262] on button "Send Message" at bounding box center [497, 254] width 70 height 16
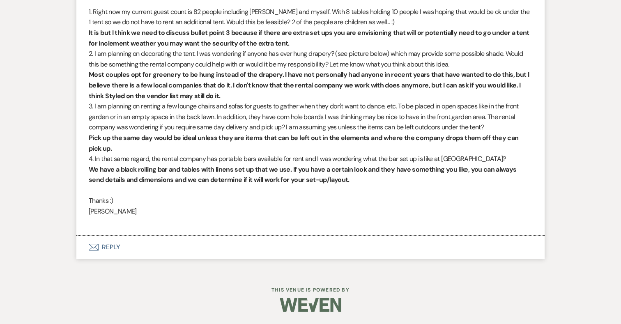
scroll to position [7753, 0]
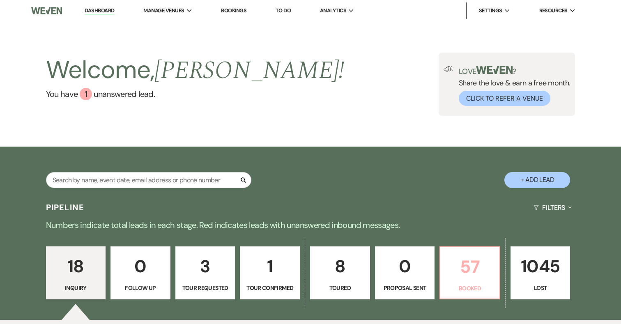
click at [460, 265] on p "57" at bounding box center [469, 267] width 49 height 28
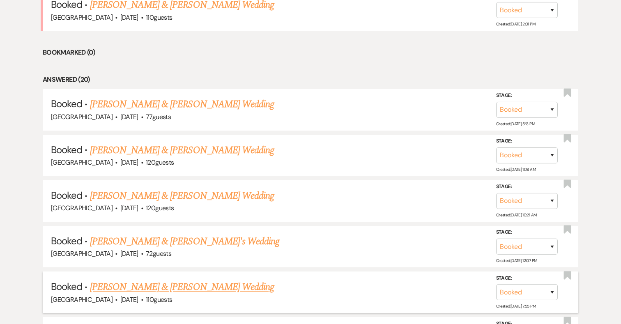
scroll to position [345, 0]
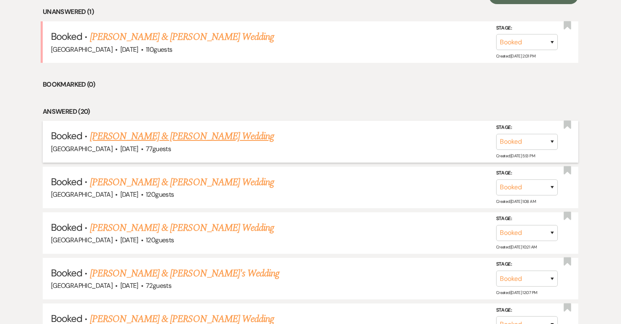
click at [172, 133] on link "[PERSON_NAME] & [PERSON_NAME] Wedding" at bounding box center [182, 136] width 184 height 15
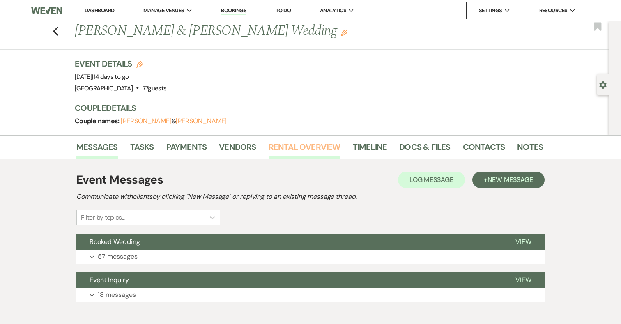
click at [292, 144] on link "Rental Overview" at bounding box center [305, 149] width 72 height 18
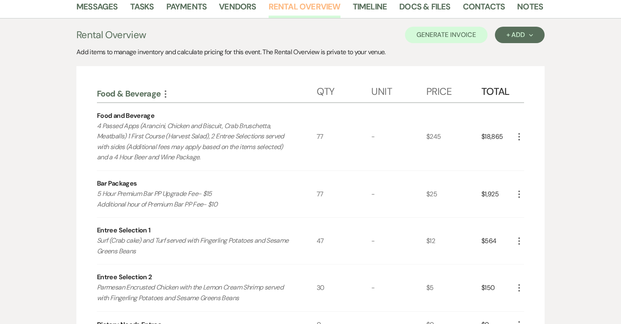
scroll to position [144, 0]
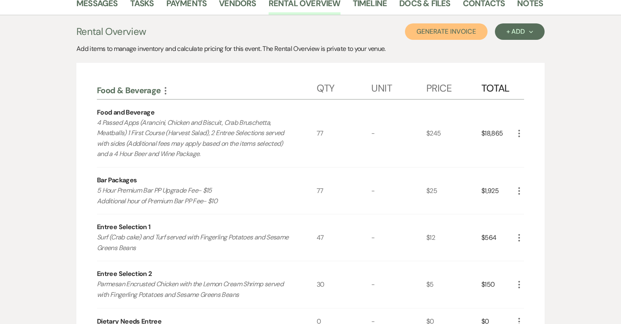
click at [455, 30] on button "Generate Invoice" at bounding box center [446, 31] width 83 height 16
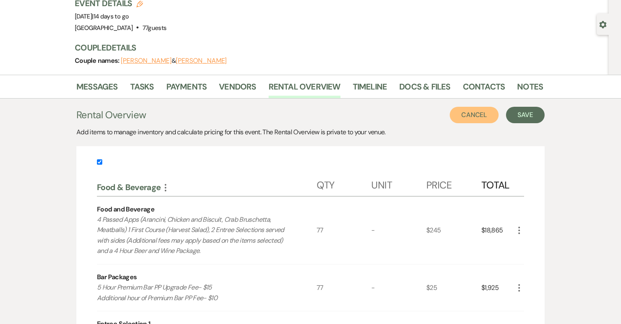
scroll to position [53, 0]
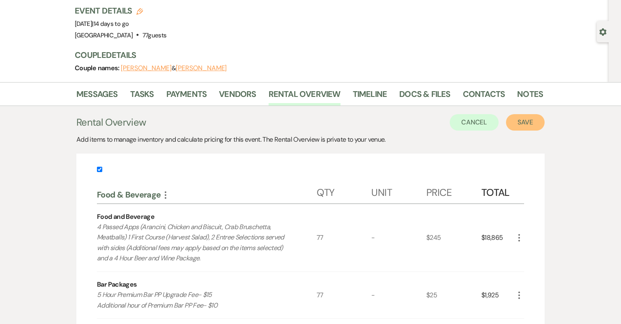
click at [526, 123] on button "Save" at bounding box center [525, 122] width 39 height 16
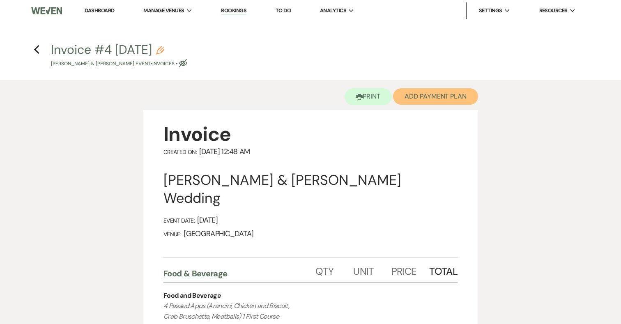
click at [404, 101] on button "Add Payment Plan" at bounding box center [435, 96] width 85 height 16
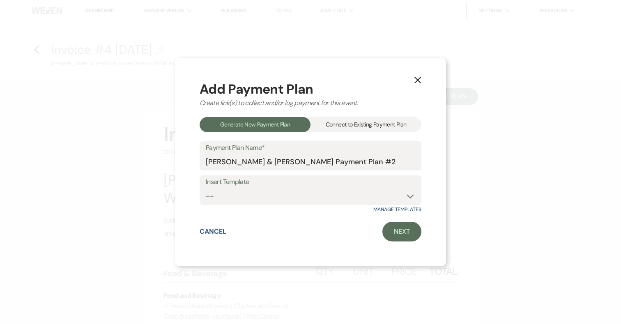
click at [395, 123] on div "Connect to Existing Payment Plan" at bounding box center [365, 124] width 111 height 15
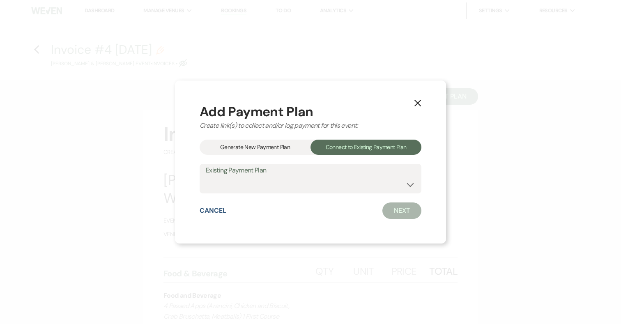
click at [339, 193] on div "Existing Payment Plan [PERSON_NAME] & [PERSON_NAME] Payment Plan #1" at bounding box center [311, 179] width 222 height 30
click at [339, 186] on select "[PERSON_NAME] & [PERSON_NAME] Payment Plan #1" at bounding box center [310, 185] width 209 height 16
select select "10521"
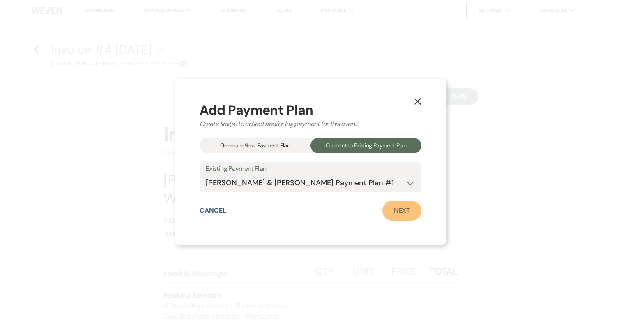
click at [399, 209] on link "Next" at bounding box center [401, 211] width 39 height 20
select select "27730"
select select "1"
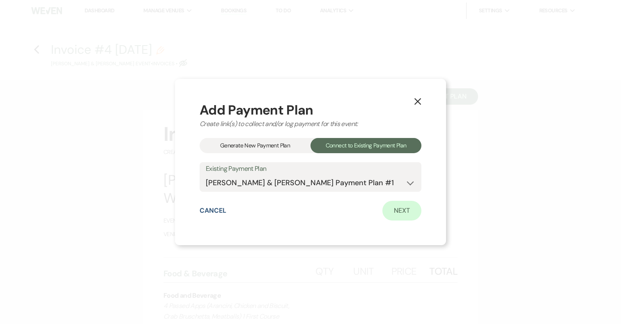
select select "true"
select select "1"
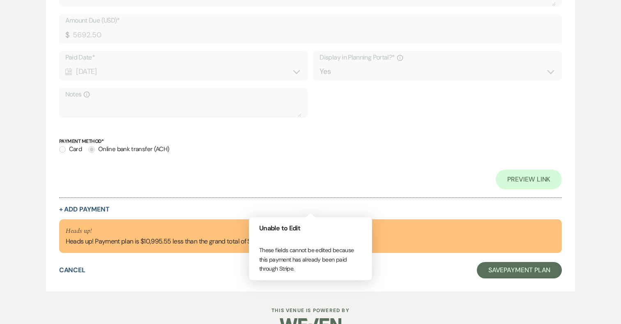
scroll to position [1250, 0]
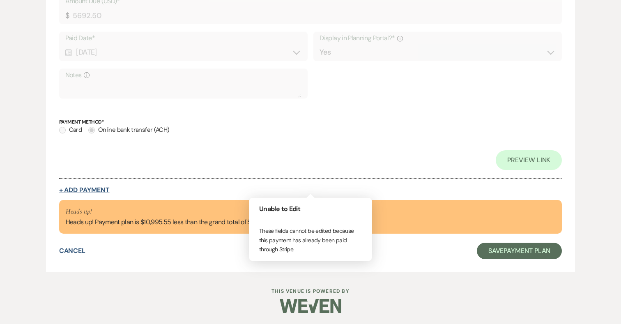
click at [100, 188] on button "+ Add Payment" at bounding box center [84, 190] width 51 height 7
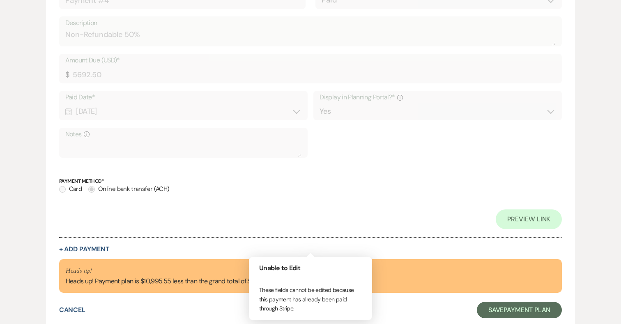
select select "2"
select select "flat"
select select "true"
select select "client"
select select "weeks"
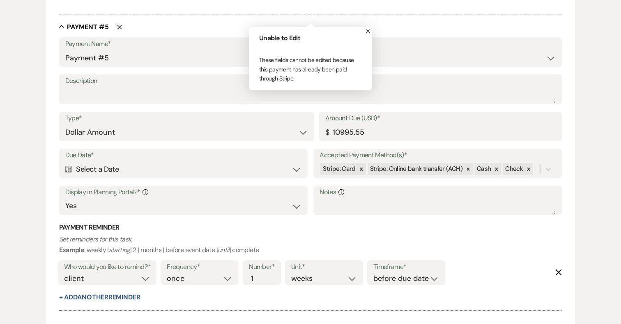
scroll to position [1340, 0]
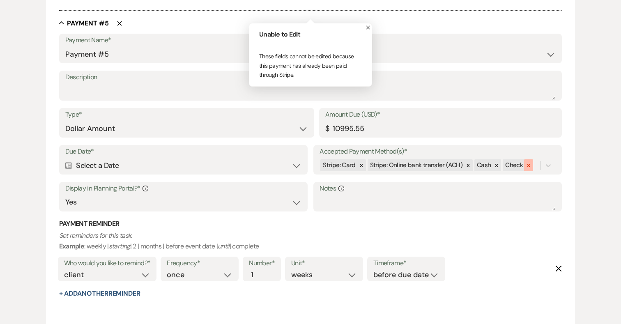
click at [527, 165] on icon at bounding box center [528, 165] width 3 height 3
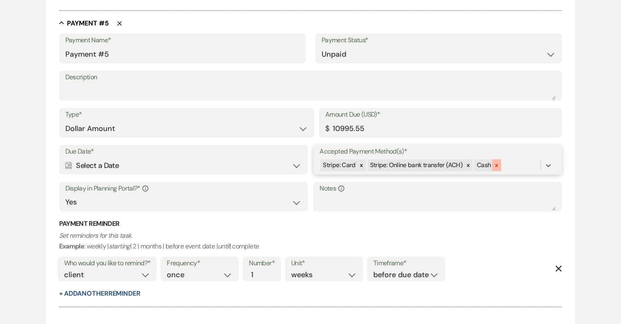
click at [494, 163] on icon at bounding box center [497, 166] width 6 height 6
click at [467, 164] on icon at bounding box center [468, 165] width 3 height 3
click at [361, 163] on icon at bounding box center [362, 166] width 6 height 6
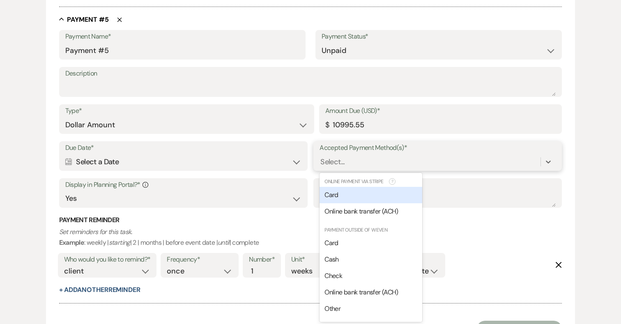
click at [383, 166] on div "Select..." at bounding box center [430, 161] width 221 height 14
click at [336, 193] on span "Card" at bounding box center [331, 195] width 14 height 9
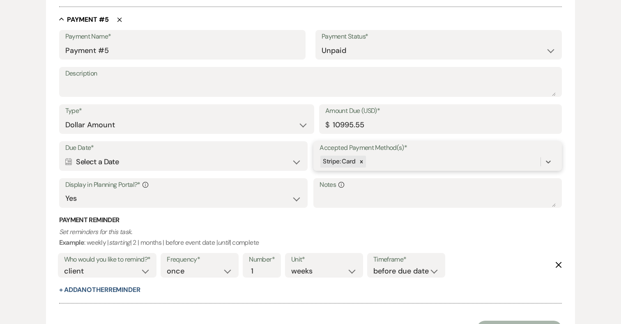
click at [384, 158] on div "Stripe: Card" at bounding box center [430, 161] width 221 height 14
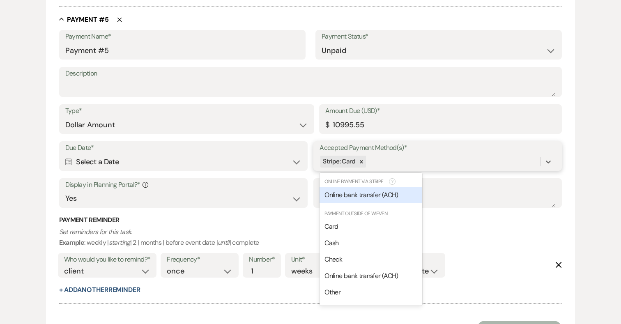
click at [380, 195] on span "Online bank transfer (ACH)" at bounding box center [361, 195] width 74 height 9
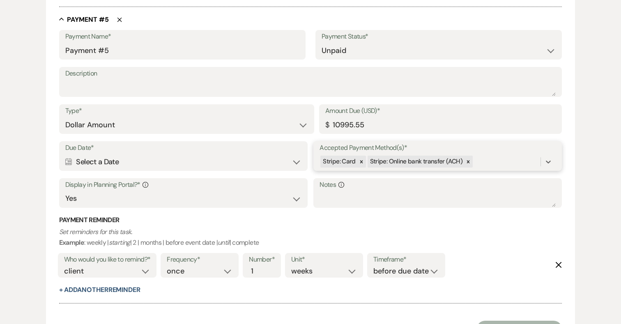
click at [480, 163] on div "Stripe: Card Stripe: Online bank transfer (ACH)" at bounding box center [430, 161] width 221 height 14
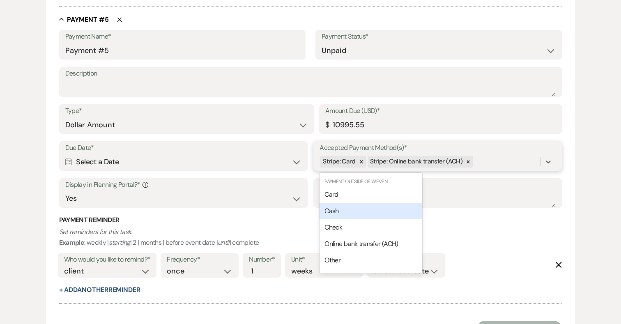
click at [382, 204] on div "Cash" at bounding box center [371, 211] width 103 height 16
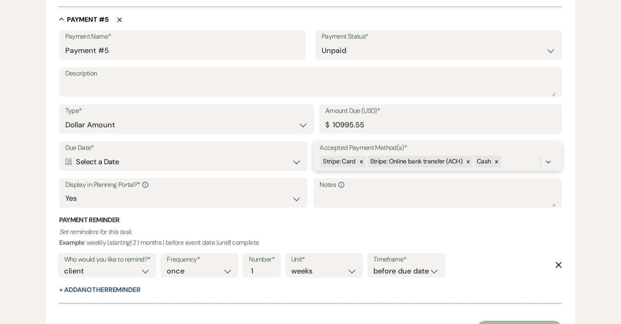
click at [515, 165] on div "Stripe: Card Stripe: Online bank transfer (ACH) Cash" at bounding box center [430, 161] width 221 height 14
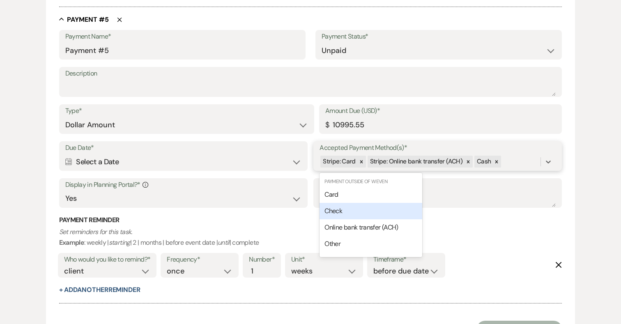
click at [389, 203] on div "Check" at bounding box center [371, 211] width 103 height 16
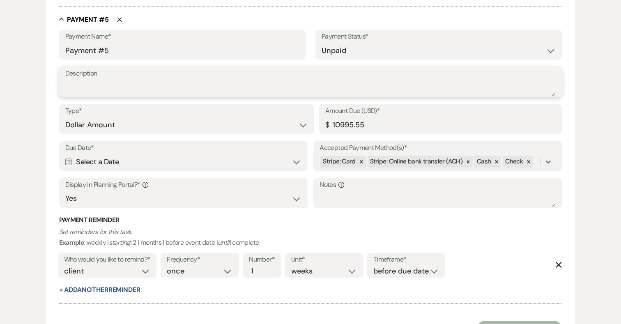
click at [132, 91] on textarea "Description" at bounding box center [310, 88] width 491 height 16
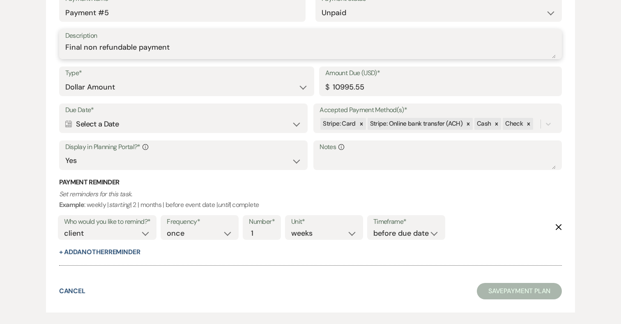
scroll to position [1382, 0]
type textarea "Final non refundable payment"
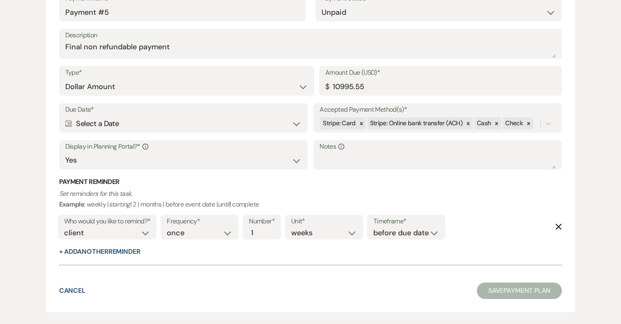
click at [198, 118] on div "Calendar Select a Date Expand" at bounding box center [183, 124] width 236 height 16
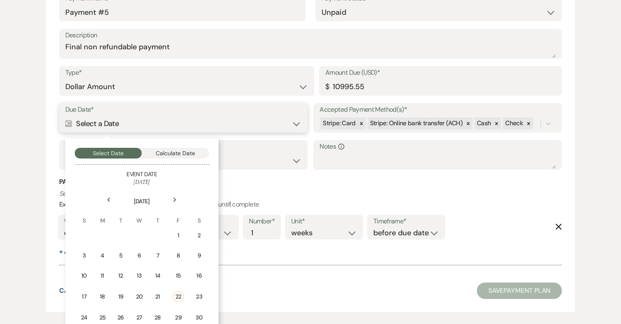
click at [184, 148] on button "Calculate Date" at bounding box center [175, 153] width 67 height 11
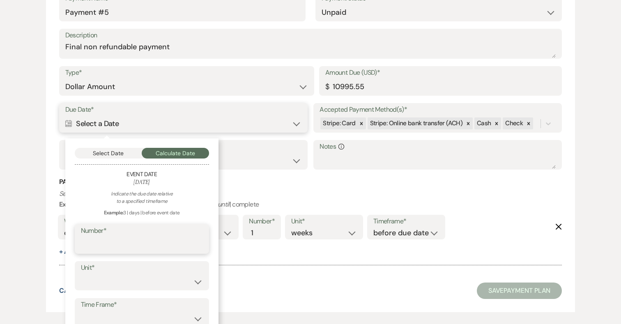
click at [136, 241] on input "Number*" at bounding box center [142, 245] width 122 height 16
type input "2"
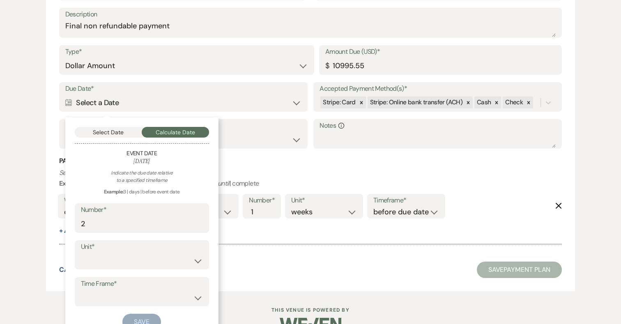
scroll to position [1421, 0]
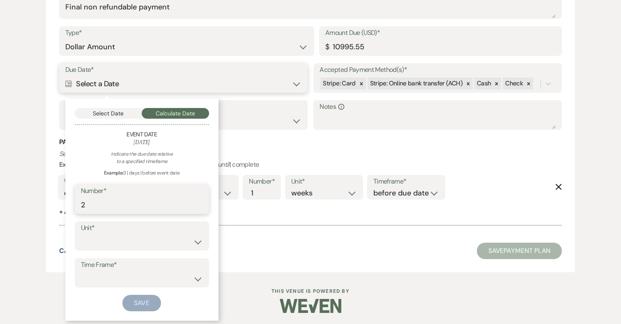
click at [114, 202] on input "2" at bounding box center [142, 205] width 122 height 16
type input "14"
click at [121, 240] on select "days weeks months" at bounding box center [142, 242] width 122 height 16
select select "day"
click at [124, 271] on select "before event date after event date after event is booked after [DATE] date" at bounding box center [142, 279] width 122 height 16
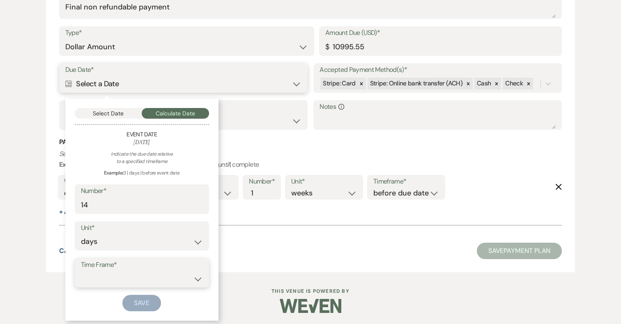
select select "beforeEventDate"
click at [143, 302] on button "Save" at bounding box center [141, 303] width 39 height 16
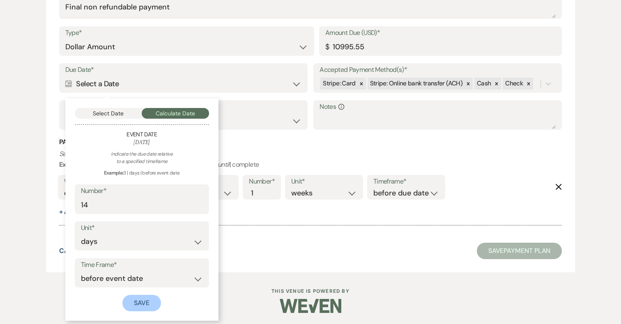
scroll to position [1500, 0]
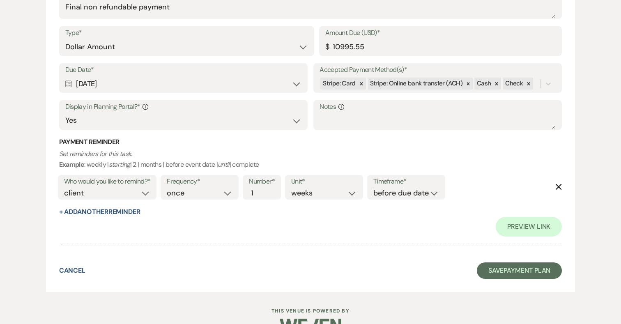
click at [559, 186] on use "button" at bounding box center [559, 187] width 6 height 6
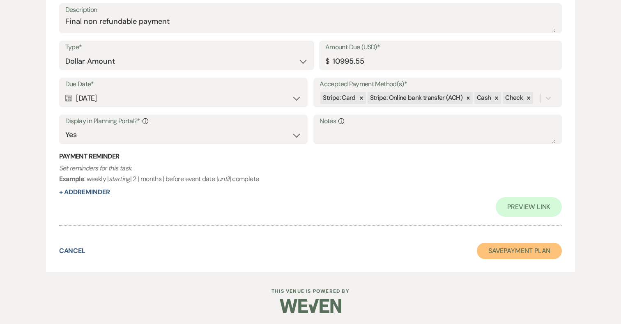
click at [529, 251] on button "Save Payment Plan" at bounding box center [519, 251] width 85 height 16
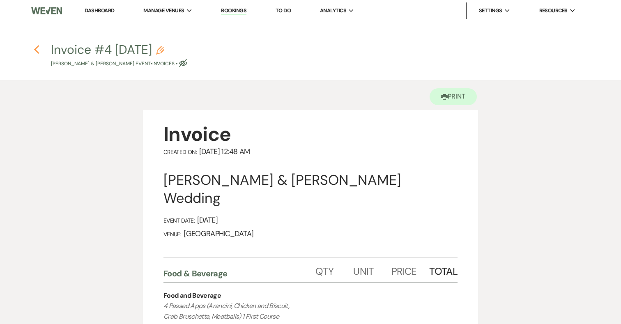
click at [37, 48] on use "button" at bounding box center [36, 49] width 5 height 9
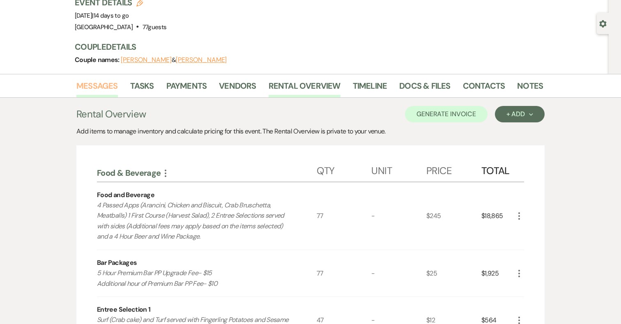
click at [96, 84] on link "Messages" at bounding box center [96, 88] width 41 height 18
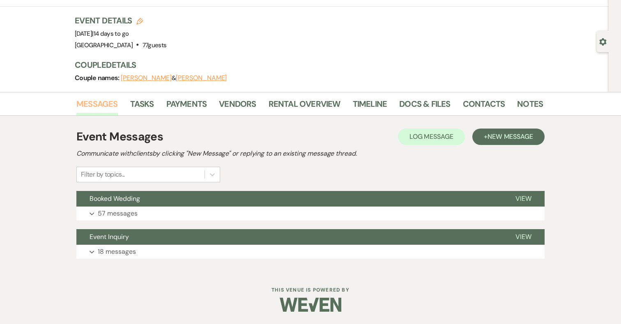
scroll to position [43, 0]
click at [133, 208] on p "57 messages" at bounding box center [118, 213] width 40 height 11
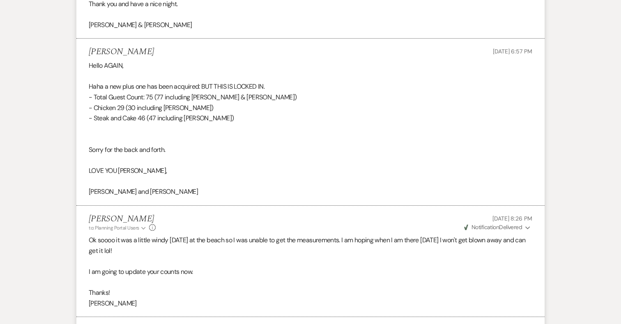
scroll to position [8091, 0]
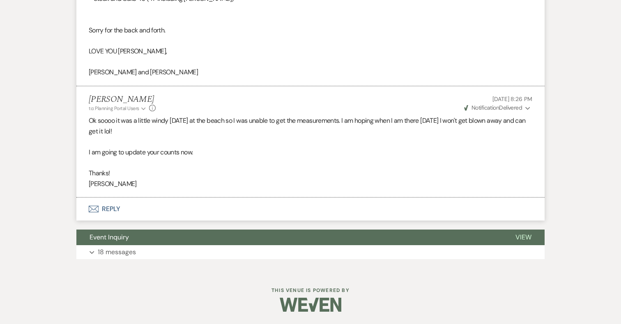
click at [112, 206] on button "Envelope Reply" at bounding box center [310, 209] width 468 height 23
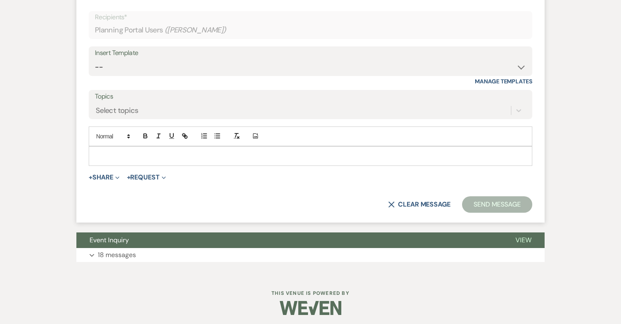
scroll to position [8304, 0]
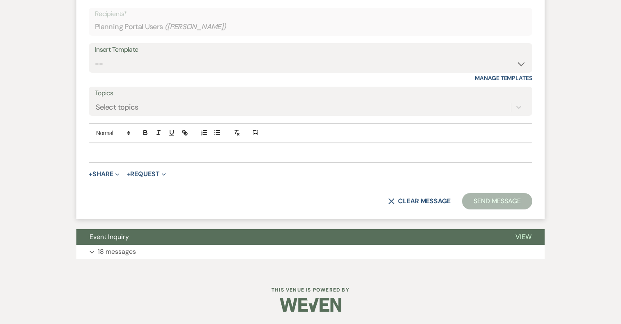
click at [151, 157] on p at bounding box center [310, 152] width 430 height 9
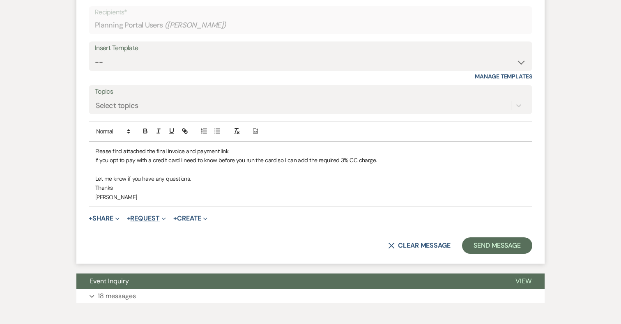
click at [153, 222] on button "+ Request Expand" at bounding box center [146, 218] width 39 height 7
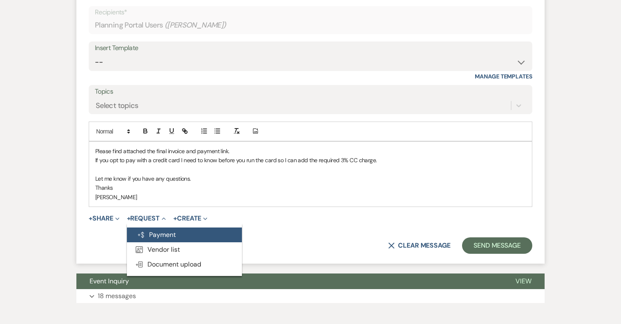
click at [162, 242] on button "Generate Payment Payment" at bounding box center [184, 235] width 115 height 15
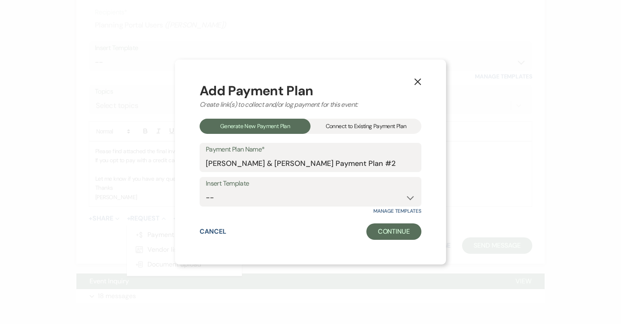
click at [352, 129] on div "Connect to Existing Payment Plan" at bounding box center [365, 126] width 111 height 15
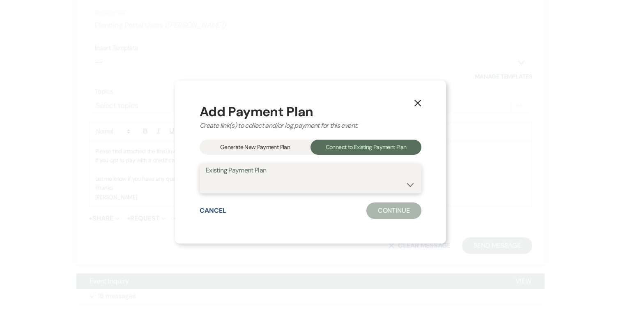
click at [314, 183] on select "[PERSON_NAME] & [PERSON_NAME] Payment Plan #1" at bounding box center [310, 185] width 209 height 16
select select "10521"
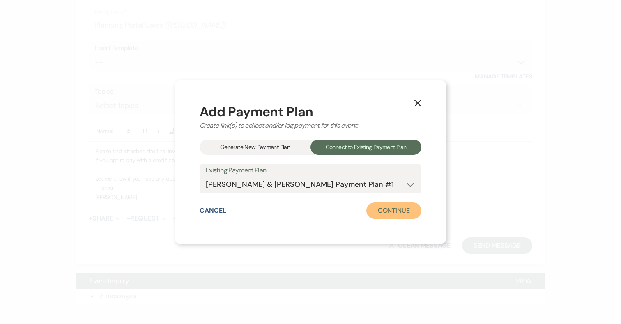
click at [379, 211] on button "Continue" at bounding box center [393, 210] width 55 height 16
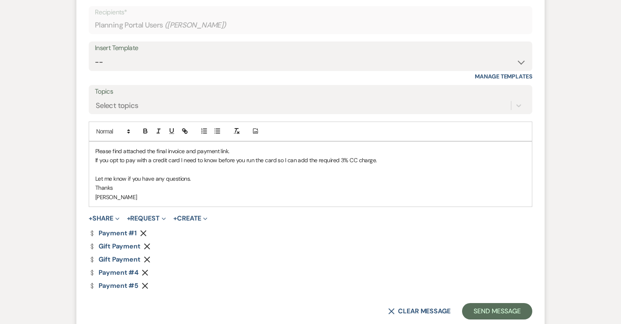
click at [144, 237] on icon "Remove" at bounding box center [143, 233] width 7 height 7
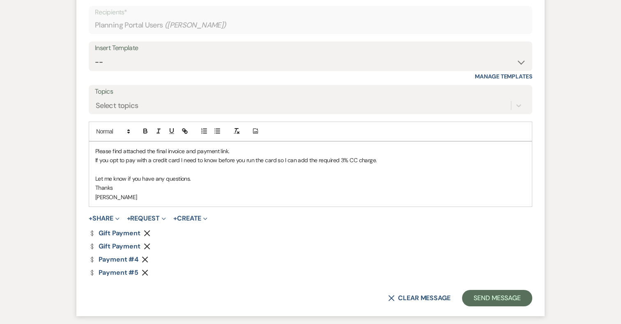
click at [144, 237] on use "button" at bounding box center [147, 233] width 6 height 6
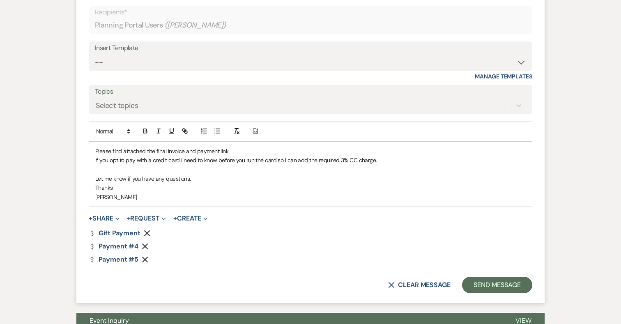
click at [144, 237] on use "button" at bounding box center [147, 233] width 6 height 6
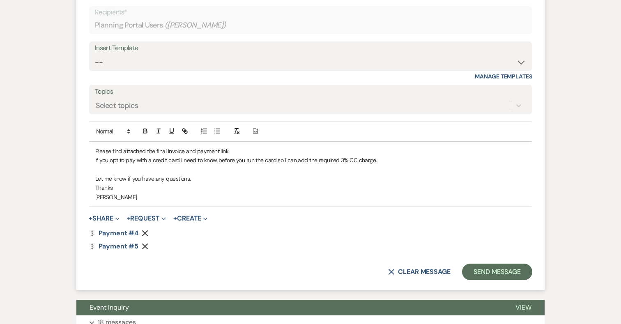
click at [144, 237] on icon "Remove" at bounding box center [145, 233] width 7 height 7
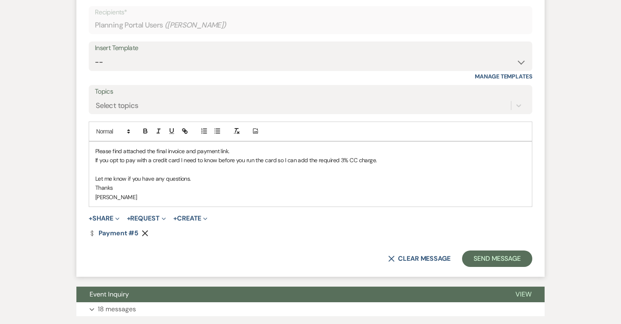
click at [105, 223] on form "Reply X Saving draft... Recipients* Planning Portal Users ( [PERSON_NAME] ) Ins…" at bounding box center [310, 126] width 468 height 302
click at [105, 223] on span "+ Share Expand Doc Upload Documents Add Photo Images Pref Vendors Preferred ven…" at bounding box center [104, 219] width 31 height 10
click at [105, 222] on button "+ Share Expand" at bounding box center [104, 218] width 31 height 7
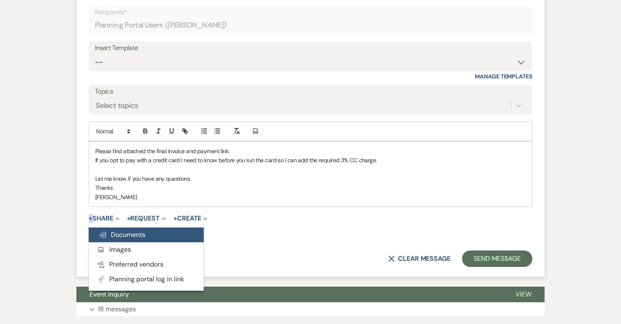
click at [138, 239] on span "Doc Upload Documents" at bounding box center [122, 234] width 47 height 9
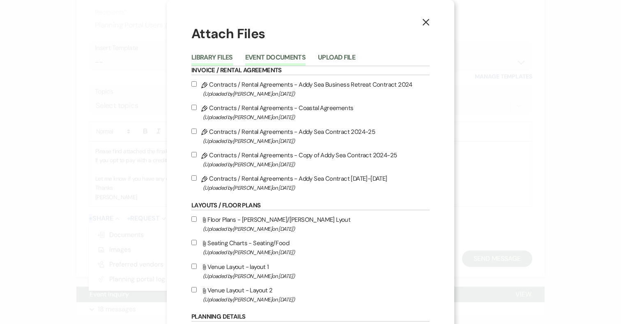
click at [272, 59] on button "Event Documents" at bounding box center [275, 59] width 60 height 11
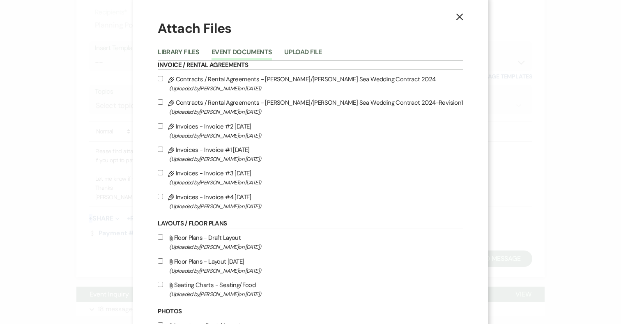
scroll to position [1, 0]
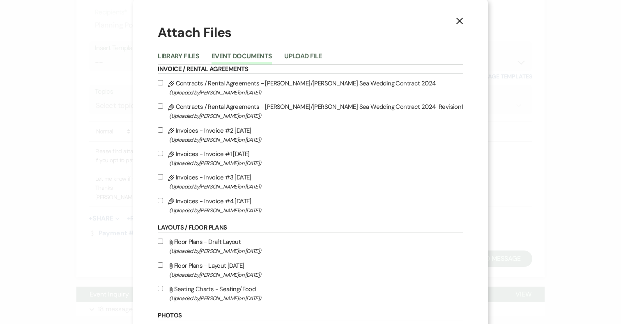
click at [234, 200] on label "Pencil Invoices - Invoice #4 [DATE] (Uploaded by [PERSON_NAME] on [DATE] )" at bounding box center [310, 205] width 305 height 19
click at [163, 200] on input "Pencil Invoices - Invoice #4 [DATE] (Uploaded by [PERSON_NAME] on [DATE] )" at bounding box center [160, 200] width 5 height 5
checkbox input "true"
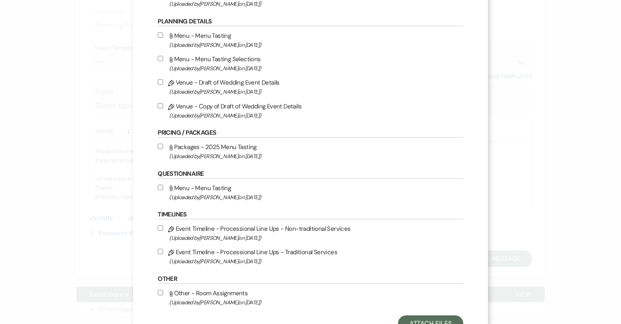
scroll to position [372, 0]
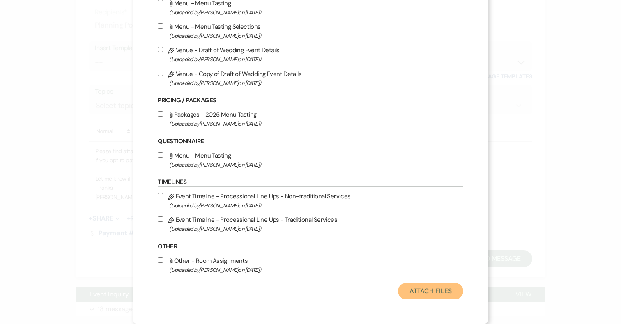
click at [400, 294] on button "Attach Files" at bounding box center [430, 291] width 65 height 16
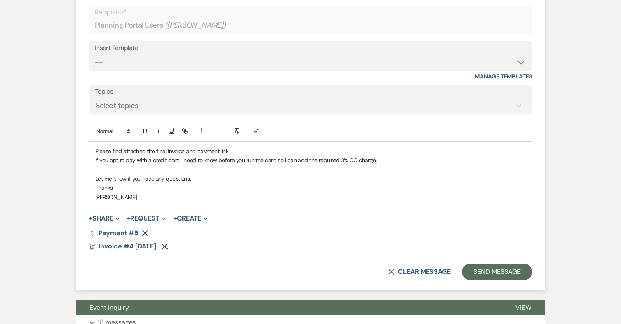
click at [125, 237] on link "Dollar Payment Payment #5" at bounding box center [114, 233] width 50 height 7
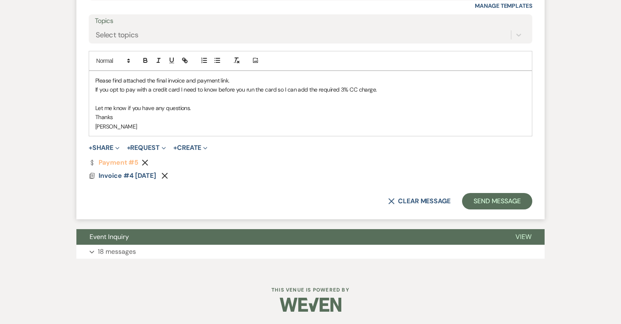
scroll to position [8377, 0]
click at [494, 209] on button "Send Message" at bounding box center [497, 201] width 70 height 16
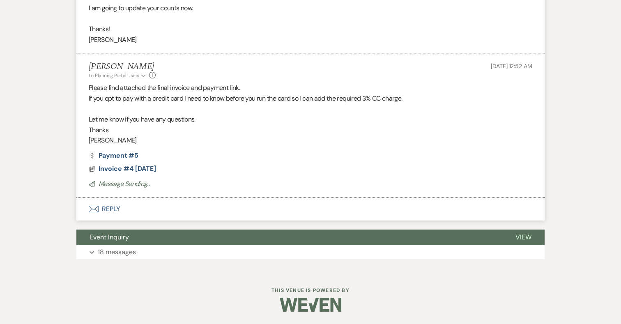
scroll to position [8225, 0]
